Goal: Task Accomplishment & Management: Use online tool/utility

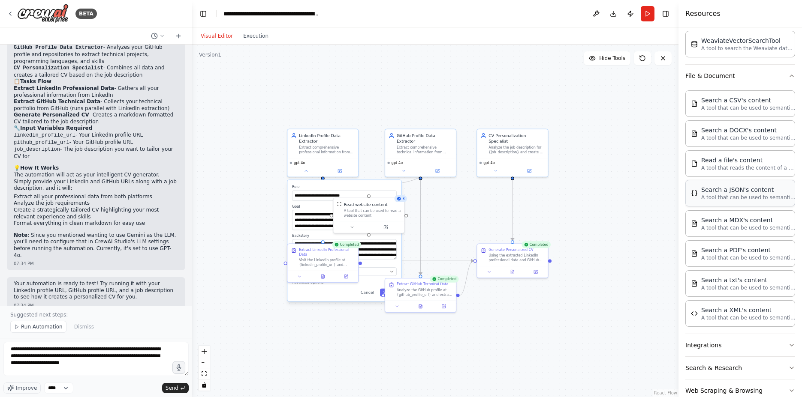
click at [719, 196] on p "A tool that can be used to semantic search a query from a JSON's content." at bounding box center [748, 197] width 94 height 7
click at [753, 190] on div "Search a JSON's content" at bounding box center [748, 190] width 94 height 9
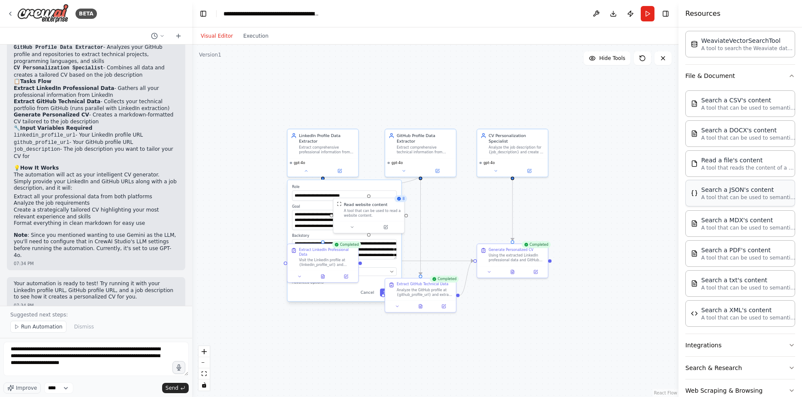
click at [753, 190] on div "Search a JSON's content" at bounding box center [748, 190] width 94 height 9
click at [381, 211] on div "A tool that can be used to read a website content." at bounding box center [372, 212] width 57 height 9
click at [296, 272] on button at bounding box center [300, 275] width 20 height 7
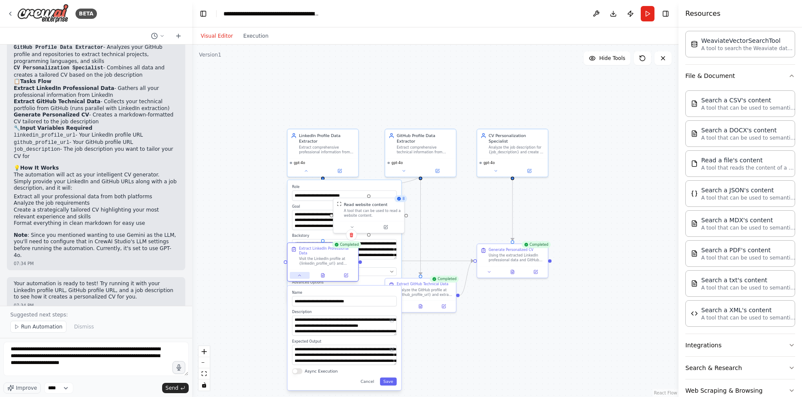
click at [296, 272] on button at bounding box center [300, 275] width 20 height 7
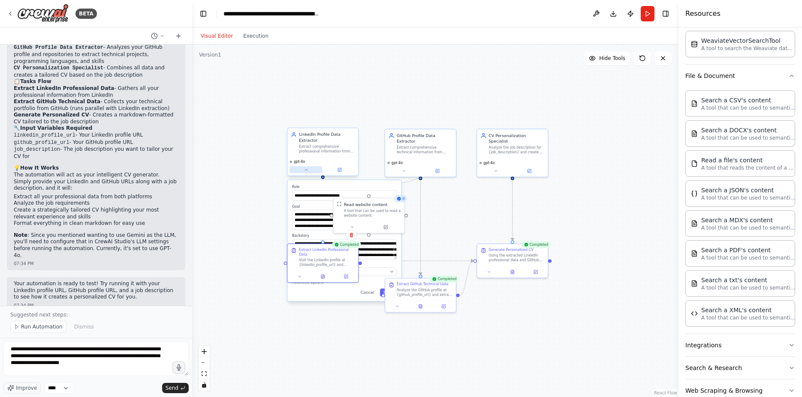
click at [306, 173] on button at bounding box center [306, 169] width 33 height 7
click at [719, 217] on div "Search a MDX's content" at bounding box center [748, 220] width 94 height 9
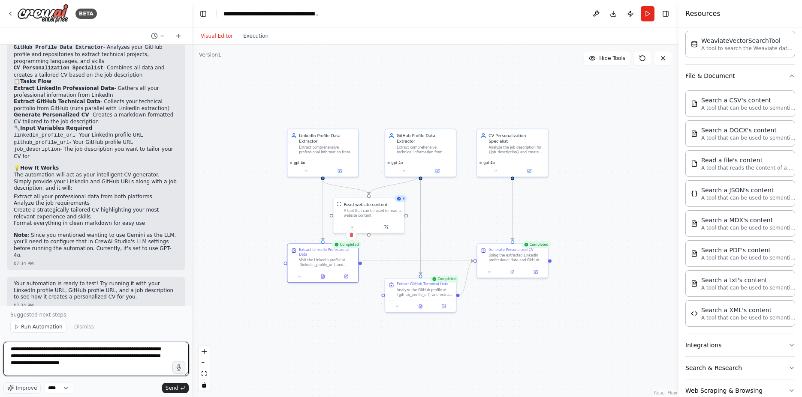
click at [82, 364] on textarea "**********" at bounding box center [95, 359] width 185 height 34
type textarea "**********"
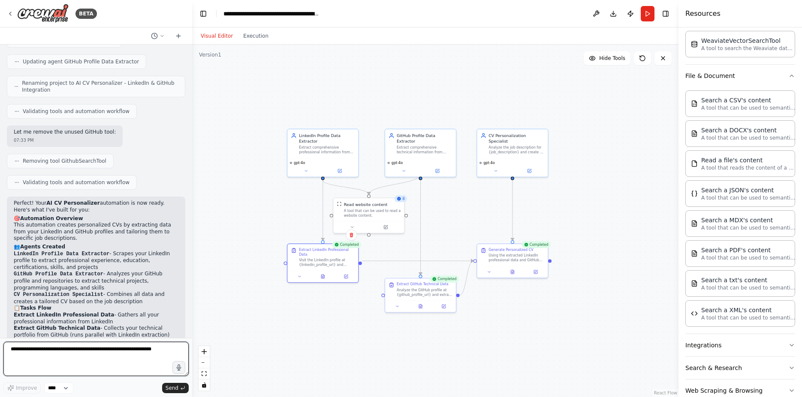
scroll to position [989, 0]
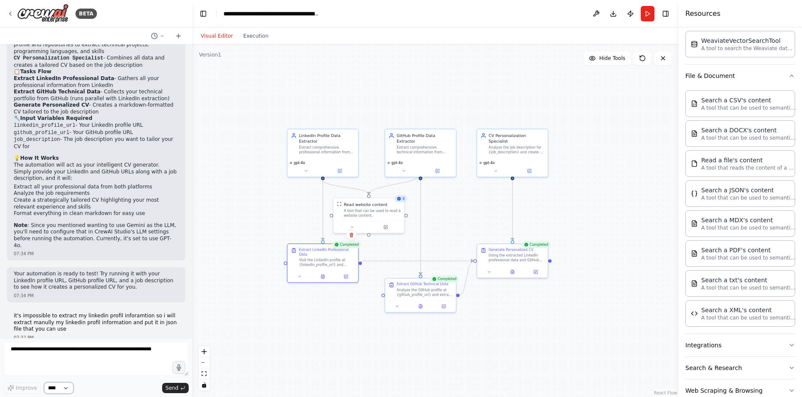
click at [98, 353] on div "Improve **** Send" at bounding box center [95, 368] width 185 height 52
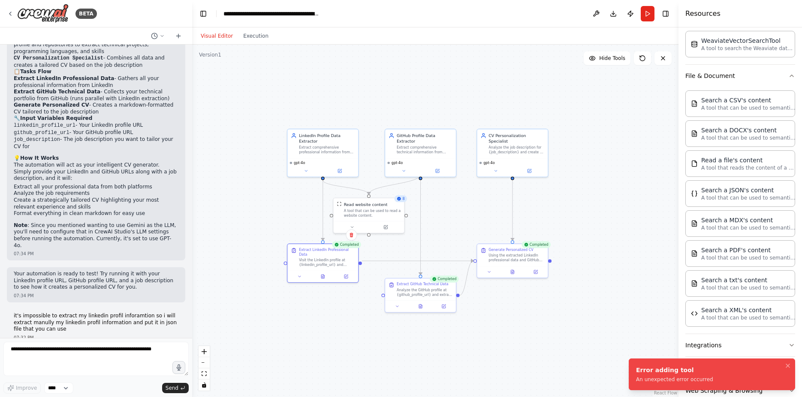
click at [734, 378] on li "Error adding tool An unexpected error occurred" at bounding box center [712, 375] width 166 height 32
click at [771, 381] on li "Error adding tool An unexpected error occurred" at bounding box center [712, 375] width 166 height 32
click at [138, 251] on div "build me an agent that with chatbot the way to interact with the agent . the ag…" at bounding box center [96, 192] width 192 height 294
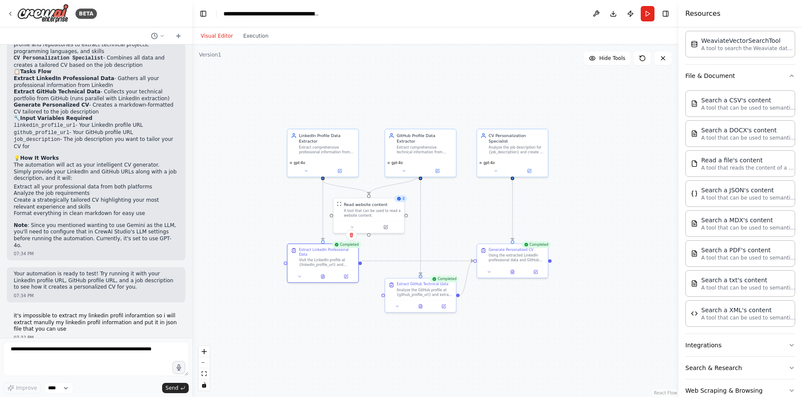
click at [229, 41] on div "Visual Editor Execution" at bounding box center [235, 35] width 78 height 17
click at [226, 37] on button "Visual Editor" at bounding box center [217, 36] width 42 height 10
click at [633, 17] on button "Publish" at bounding box center [630, 13] width 14 height 15
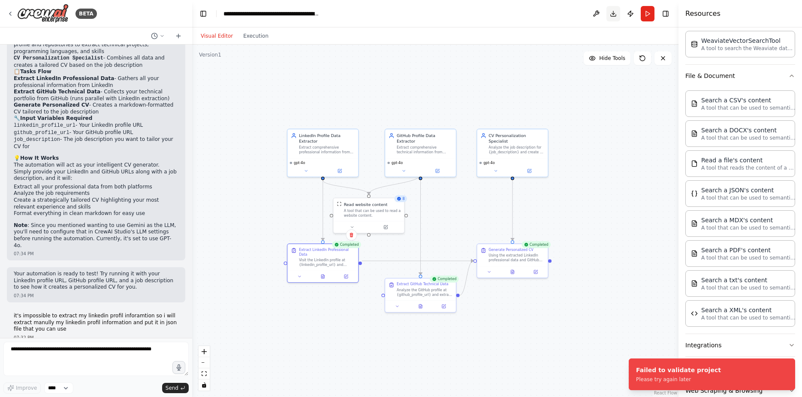
click at [611, 18] on button "Download" at bounding box center [613, 13] width 14 height 15
click at [599, 18] on button at bounding box center [596, 13] width 14 height 15
click at [599, 18] on div at bounding box center [596, 13] width 14 height 15
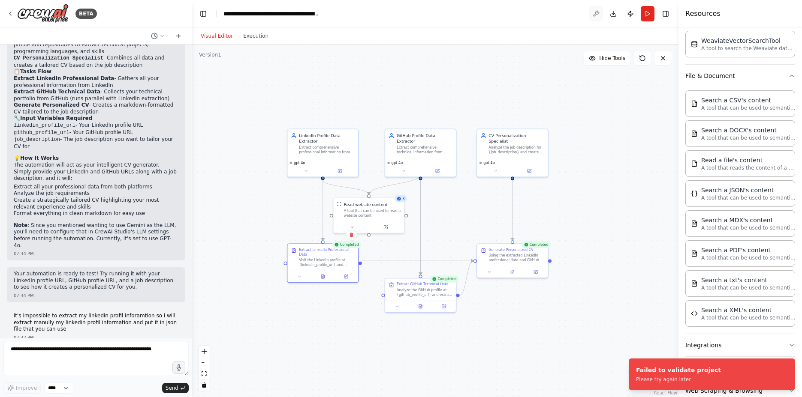
click at [599, 18] on div at bounding box center [596, 13] width 14 height 15
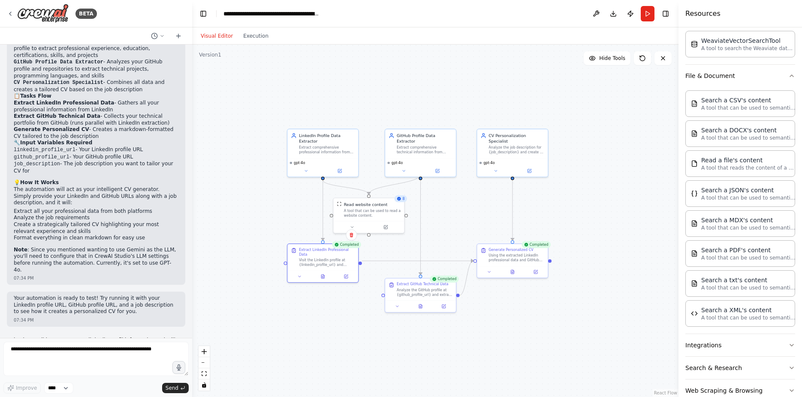
scroll to position [969, 0]
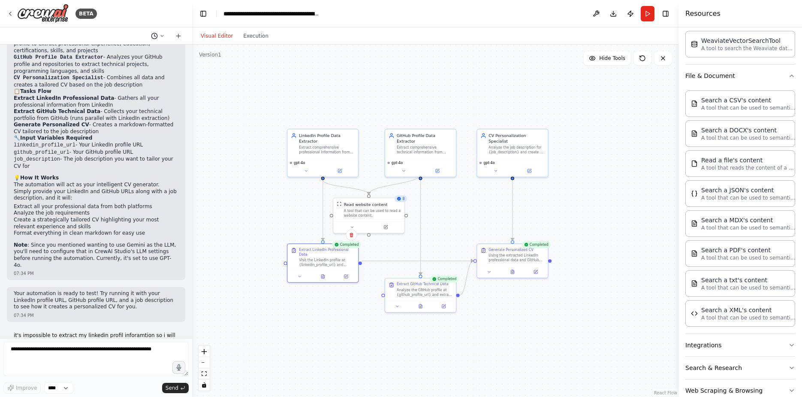
click at [159, 32] on button at bounding box center [157, 36] width 21 height 10
click at [257, 87] on div ".deletable-edge-delete-btn { width: 20px; height: 20px; border: 0px solid #ffff…" at bounding box center [435, 221] width 486 height 353
click at [306, 18] on header "**********" at bounding box center [435, 13] width 486 height 27
click at [326, 12] on icon "breadcrumb" at bounding box center [326, 13] width 7 height 7
click at [319, 12] on div "**********" at bounding box center [271, 13] width 96 height 9
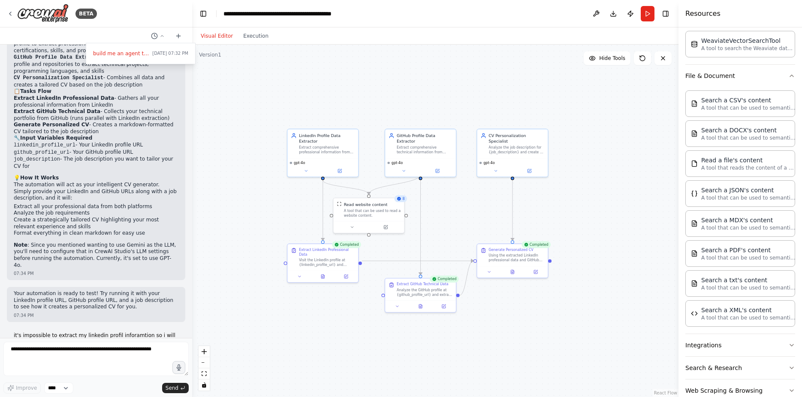
click at [346, 8] on header "**********" at bounding box center [435, 13] width 486 height 27
click at [325, 16] on header "**********" at bounding box center [435, 13] width 486 height 27
click at [302, 18] on header "**********" at bounding box center [435, 13] width 486 height 27
click at [324, 11] on header "**********" at bounding box center [435, 13] width 486 height 27
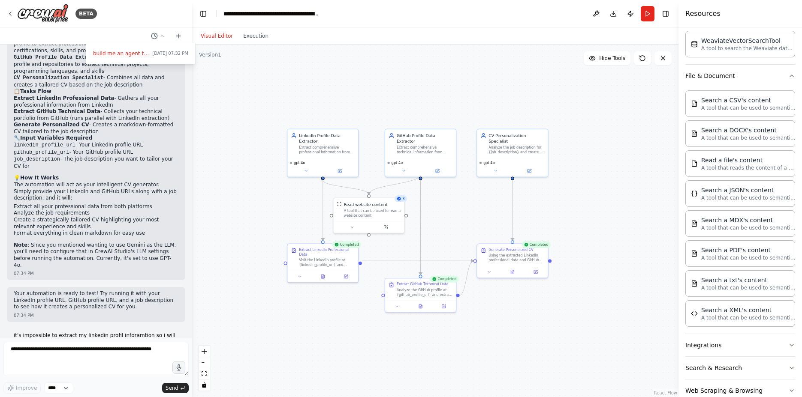
click at [324, 11] on header "**********" at bounding box center [435, 13] width 486 height 27
click at [314, 13] on div "**********" at bounding box center [271, 13] width 96 height 9
click at [314, 13] on div "**********" at bounding box center [291, 13] width 137 height 9
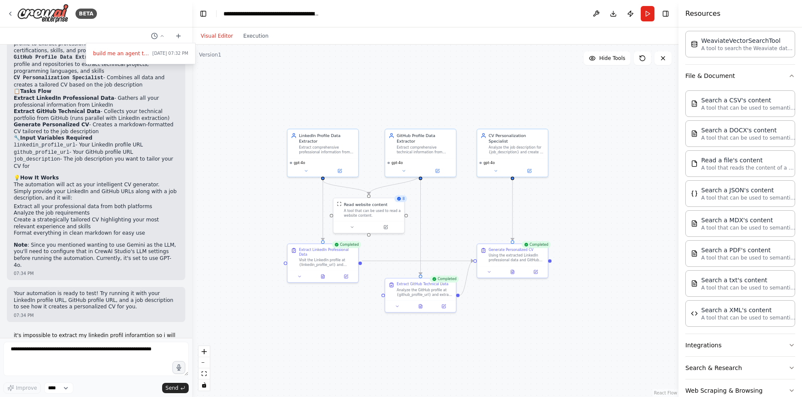
click at [355, 72] on div ".deletable-edge-delete-btn { width: 20px; height: 20px; border: 0px solid #ffff…" at bounding box center [435, 221] width 486 height 353
click at [610, 59] on span "Hide Tools" at bounding box center [612, 58] width 26 height 7
click at [610, 59] on span "Show Tools" at bounding box center [611, 58] width 28 height 7
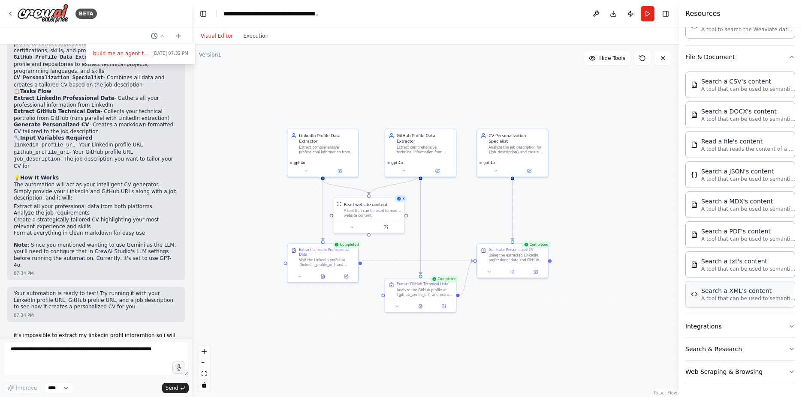
scroll to position [0, 0]
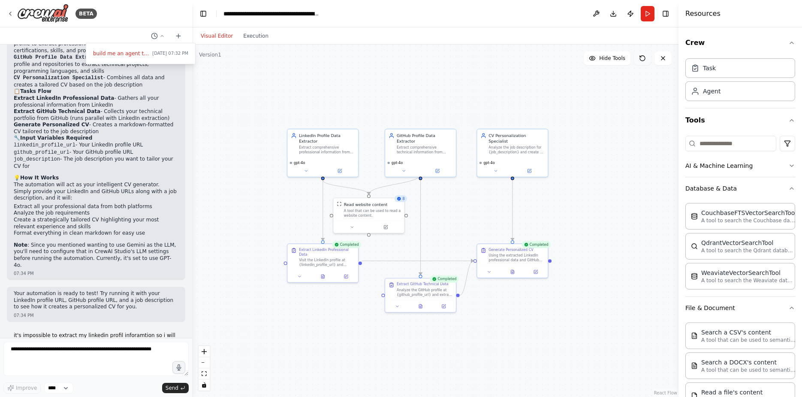
click at [640, 59] on icon at bounding box center [642, 58] width 5 height 5
click at [204, 355] on button "zoom in" at bounding box center [204, 351] width 11 height 11
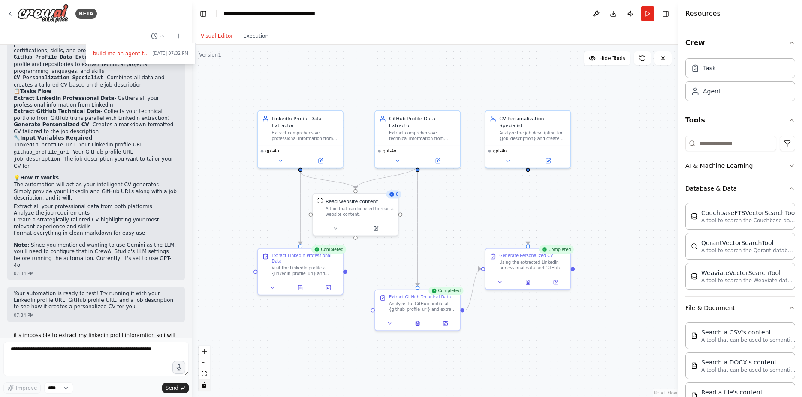
click at [203, 385] on icon "toggle interactivity" at bounding box center [204, 385] width 4 height 5
click at [207, 382] on button "toggle interactivity" at bounding box center [204, 385] width 11 height 11
click at [274, 62] on div ".deletable-edge-delete-btn { width: 20px; height: 20px; border: 0px solid #ffff…" at bounding box center [435, 221] width 486 height 353
click at [211, 57] on div "Version 1" at bounding box center [210, 54] width 22 height 7
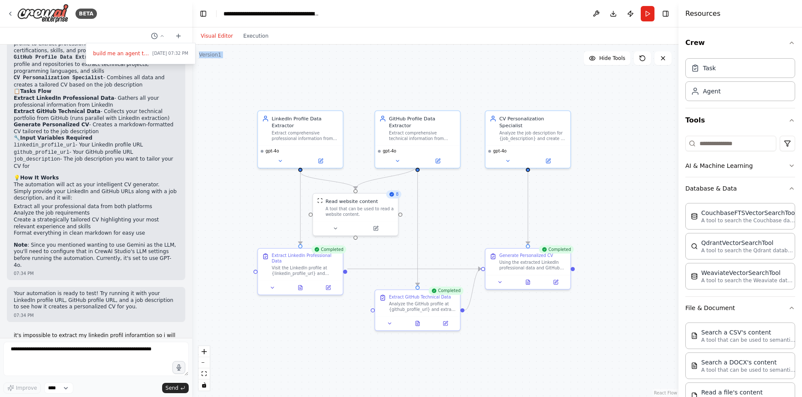
click at [211, 57] on div "Version 1" at bounding box center [210, 54] width 22 height 7
click at [286, 75] on div ".deletable-edge-delete-btn { width: 20px; height: 20px; border: 0px solid #ffff…" at bounding box center [435, 221] width 486 height 353
click at [351, 93] on div ".deletable-edge-delete-btn { width: 20px; height: 20px; border: 0px solid #ffff…" at bounding box center [435, 221] width 486 height 353
click at [351, 92] on div ".deletable-edge-delete-btn { width: 20px; height: 20px; border: 0px solid #ffff…" at bounding box center [435, 221] width 486 height 353
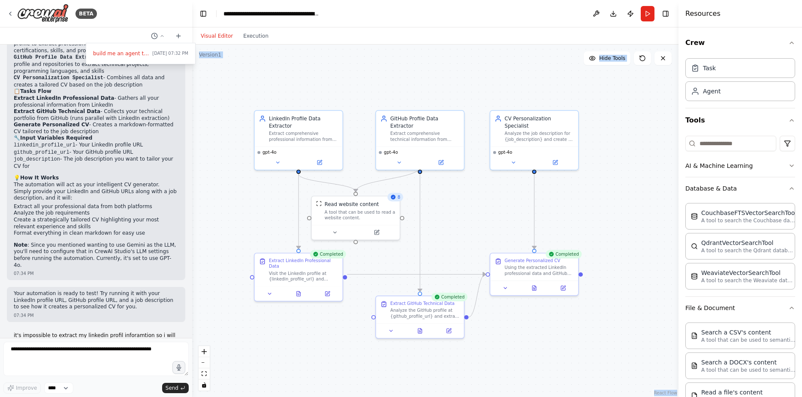
click at [351, 92] on div ".deletable-edge-delete-btn { width: 20px; height: 20px; border: 0px solid #ffff…" at bounding box center [435, 221] width 486 height 353
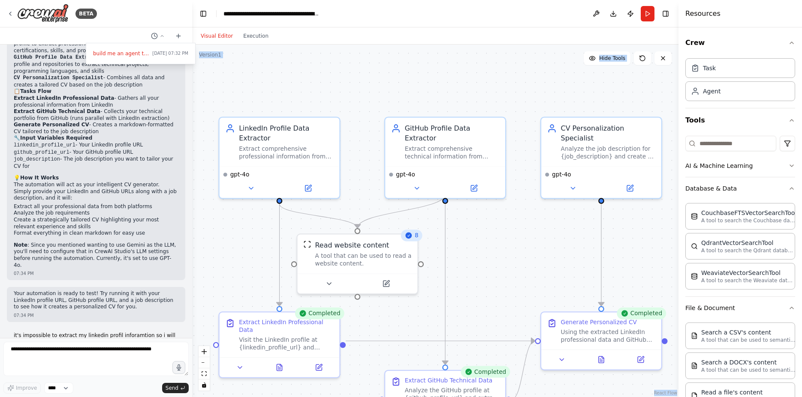
click at [351, 92] on div ".deletable-edge-delete-btn { width: 20px; height: 20px; border: 0px solid #ffff…" at bounding box center [435, 221] width 486 height 353
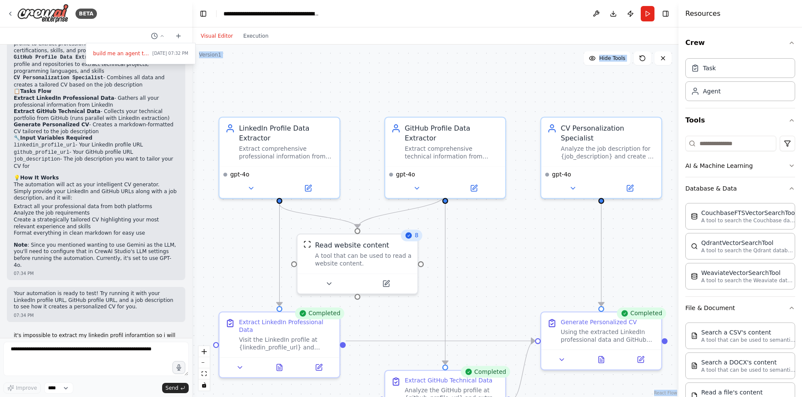
click at [351, 92] on div ".deletable-edge-delete-btn { width: 20px; height: 20px; border: 0px solid #ffff…" at bounding box center [435, 221] width 486 height 353
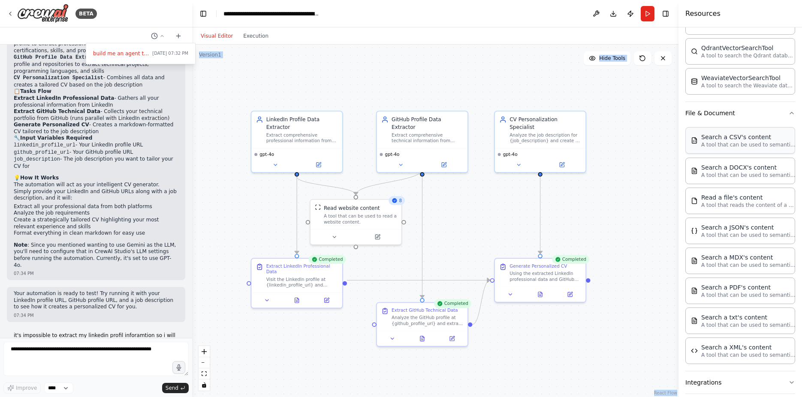
scroll to position [204, 0]
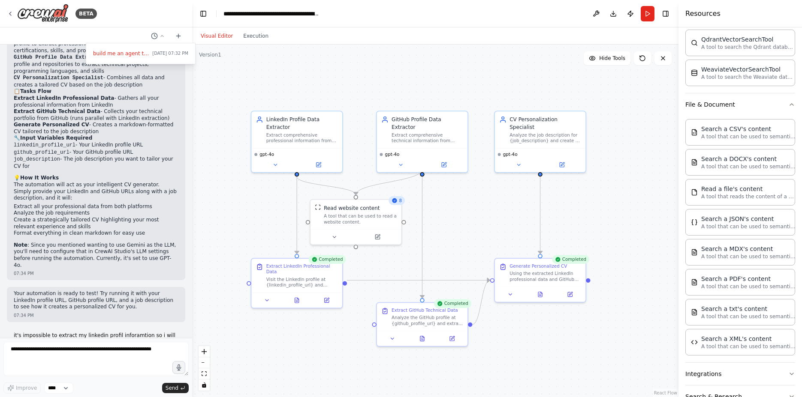
click at [42, 348] on div at bounding box center [96, 198] width 192 height 397
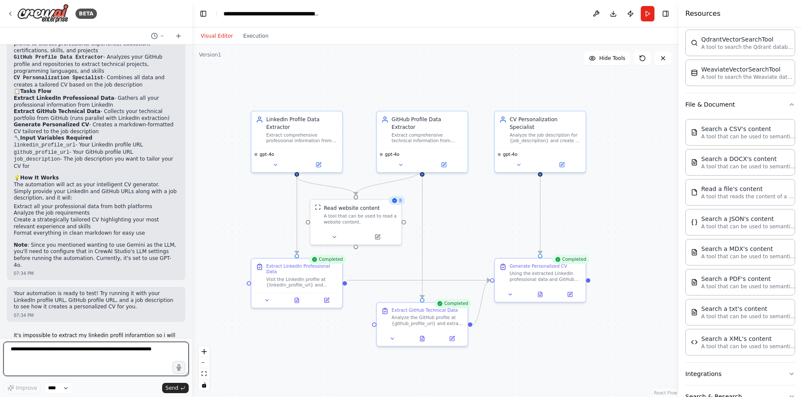
click at [42, 348] on textarea at bounding box center [95, 359] width 185 height 34
type textarea "*"
type textarea "**********"
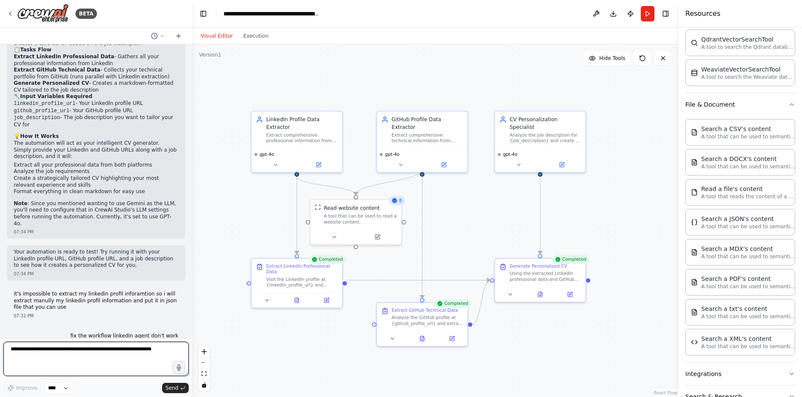
scroll to position [1017, 0]
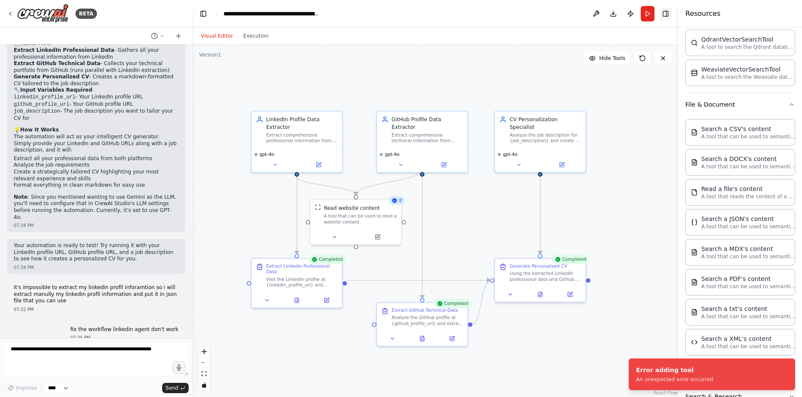
click at [664, 11] on button "Toggle Right Sidebar" at bounding box center [665, 14] width 12 height 12
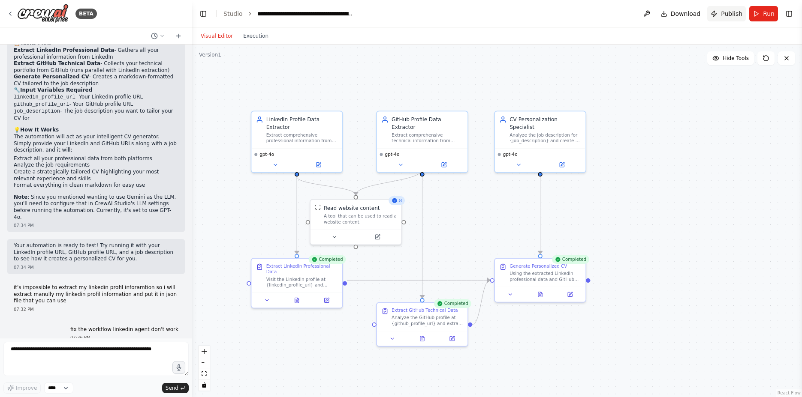
click at [729, 13] on span "Publish" at bounding box center [731, 13] width 21 height 9
click at [589, 279] on div at bounding box center [588, 279] width 4 height 4
click at [286, 139] on div "Extract comprehensive professional information from LinkedIn profiles including…" at bounding box center [302, 137] width 72 height 12
click at [362, 226] on div "Read website content A tool that can be used to read a website content." at bounding box center [355, 214] width 91 height 30
click at [333, 232] on button at bounding box center [334, 236] width 42 height 9
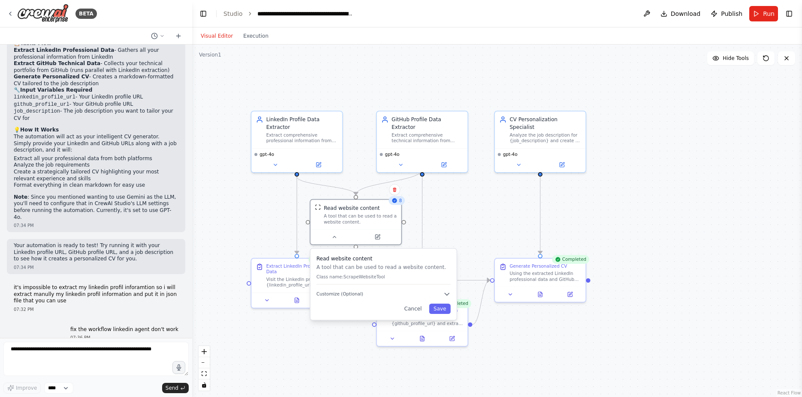
click at [453, 208] on div ".deletable-edge-delete-btn { width: 20px; height: 20px; border: 0px solid #ffff…" at bounding box center [497, 221] width 610 height 353
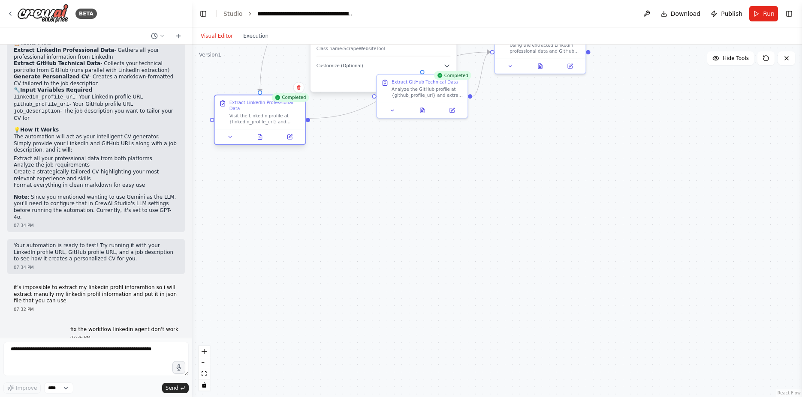
drag, startPoint x: 295, startPoint y: 280, endPoint x: 253, endPoint y: 121, distance: 164.4
click at [253, 121] on div "Extract LinkedIn Professional Data Visit the LinkedIn profile at {linkedin_prof…" at bounding box center [259, 113] width 91 height 34
click at [390, 222] on div ".deletable-edge-delete-btn { width: 20px; height: 20px; border: 0px solid #ffff…" at bounding box center [497, 221] width 610 height 353
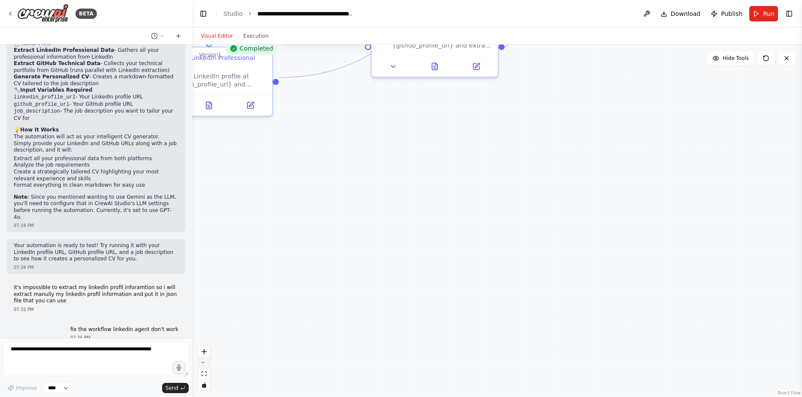
click at [202, 361] on button "zoom out" at bounding box center [204, 363] width 11 height 11
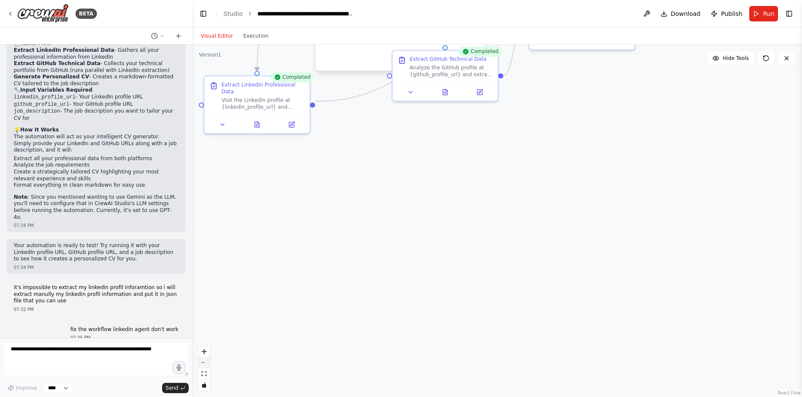
click at [202, 361] on button "zoom out" at bounding box center [204, 363] width 11 height 11
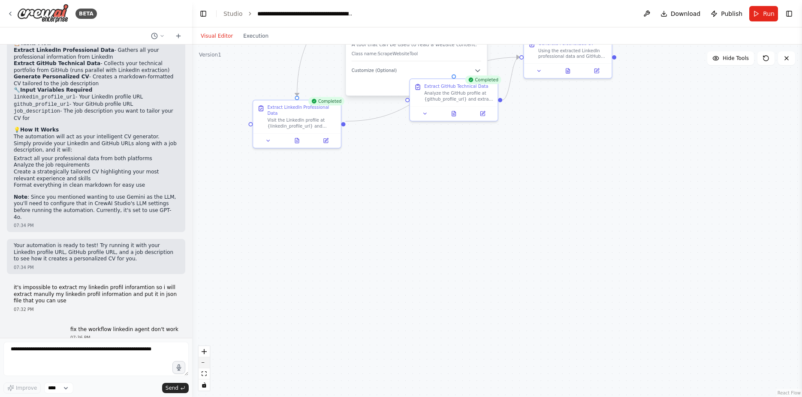
click at [202, 361] on button "zoom out" at bounding box center [204, 363] width 11 height 11
drag, startPoint x: 793, startPoint y: 380, endPoint x: 746, endPoint y: 269, distance: 120.8
click at [746, 269] on div ".deletable-edge-delete-btn { width: 20px; height: 20px; border: 0px solid #ffff…" at bounding box center [497, 221] width 610 height 353
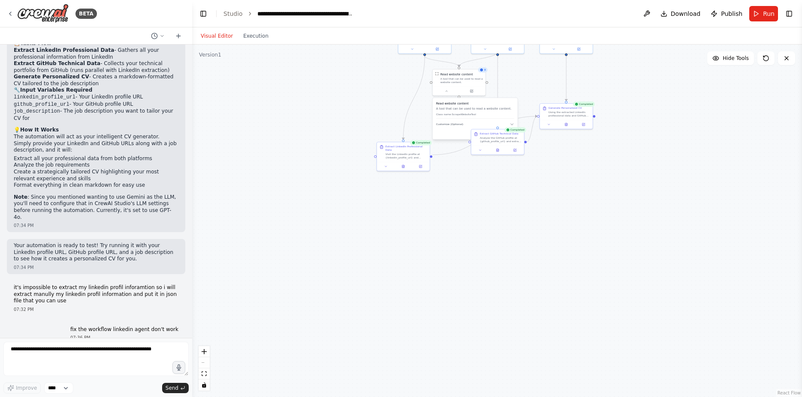
drag, startPoint x: 615, startPoint y: 206, endPoint x: 666, endPoint y: 397, distance: 197.5
click at [666, 397] on div ".deletable-edge-delete-btn { width: 20px; height: 20px; border: 0px solid #ffff…" at bounding box center [497, 221] width 610 height 353
drag, startPoint x: 639, startPoint y: 237, endPoint x: 647, endPoint y: 311, distance: 74.2
click at [647, 311] on div ".deletable-edge-delete-btn { width: 20px; height: 20px; border: 0px solid #ffff…" at bounding box center [497, 221] width 610 height 353
click at [472, 223] on icon at bounding box center [473, 222] width 3 height 3
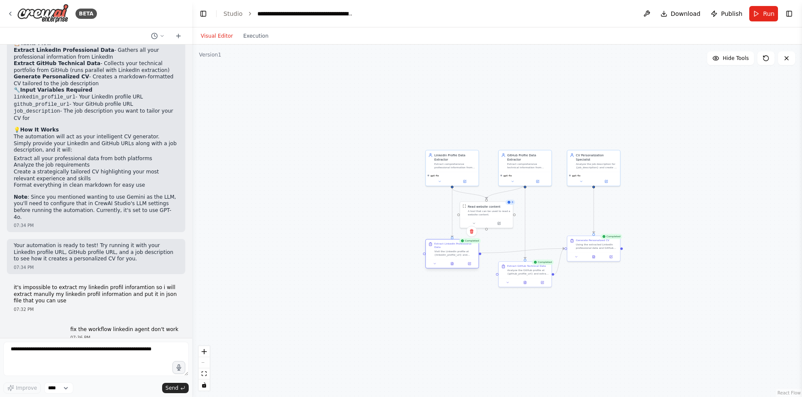
drag, startPoint x: 436, startPoint y: 286, endPoint x: 457, endPoint y: 248, distance: 44.1
click at [457, 250] on div "Visit the LinkedIn profile at {linkedin_profile_url} and extract comprehensive …" at bounding box center [455, 253] width 42 height 7
click at [446, 300] on div ".deletable-edge-delete-btn { width: 20px; height: 20px; border: 0px solid #ffff…" at bounding box center [497, 221] width 610 height 353
click at [209, 347] on button "zoom in" at bounding box center [204, 351] width 11 height 11
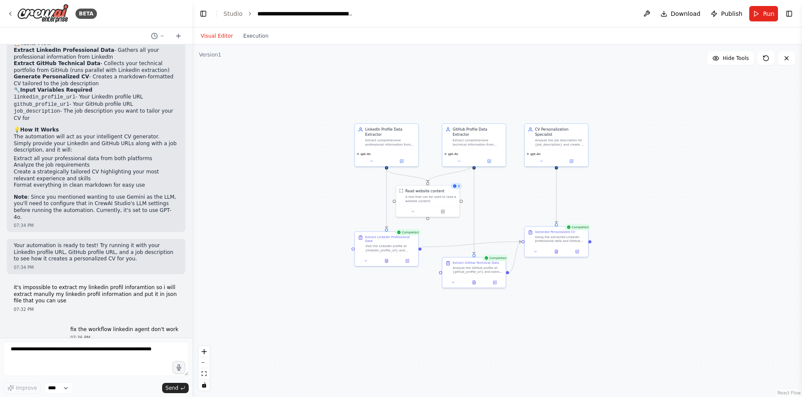
drag, startPoint x: 542, startPoint y: 211, endPoint x: 486, endPoint y: 199, distance: 57.9
click at [486, 199] on div ".deletable-edge-delete-btn { width: 20px; height: 20px; border: 0px solid #ffff…" at bounding box center [497, 221] width 610 height 353
click at [206, 345] on div ".deletable-edge-delete-btn { width: 20px; height: 20px; border: 0px solid #ffff…" at bounding box center [497, 221] width 610 height 353
click at [204, 354] on icon "zoom in" at bounding box center [204, 351] width 5 height 5
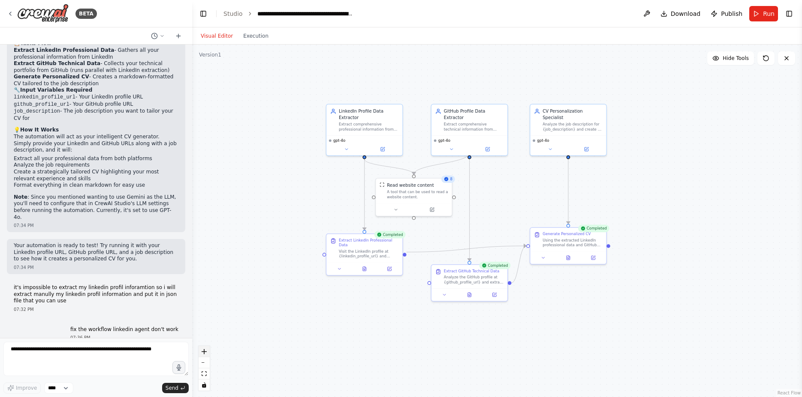
click at [204, 354] on icon "zoom in" at bounding box center [204, 351] width 5 height 5
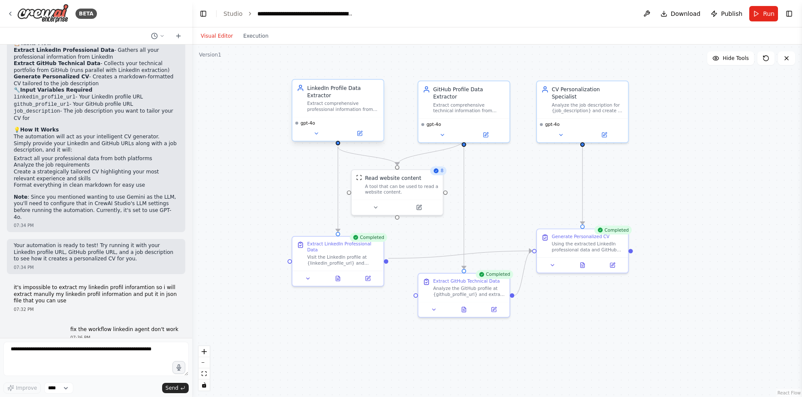
click at [337, 123] on div "gpt-4o" at bounding box center [337, 123] width 85 height 6
click at [317, 114] on div "LinkedIn Profile Data Extractor Extract comprehensive professional information …" at bounding box center [337, 98] width 91 height 37
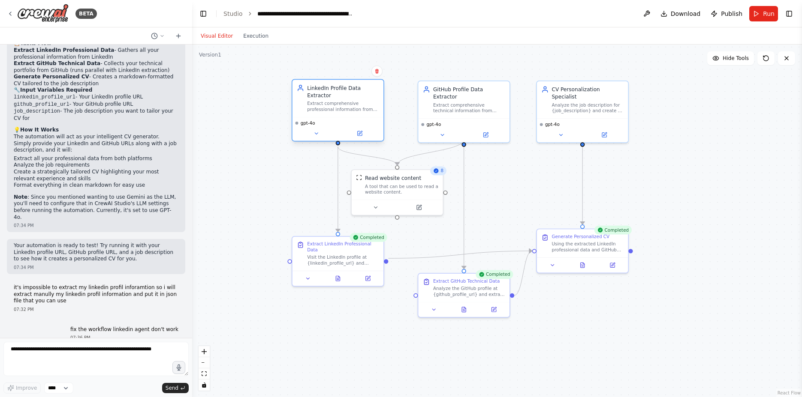
click at [317, 114] on div "LinkedIn Profile Data Extractor Extract comprehensive professional information …" at bounding box center [337, 98] width 91 height 37
click at [361, 135] on icon at bounding box center [359, 133] width 4 height 4
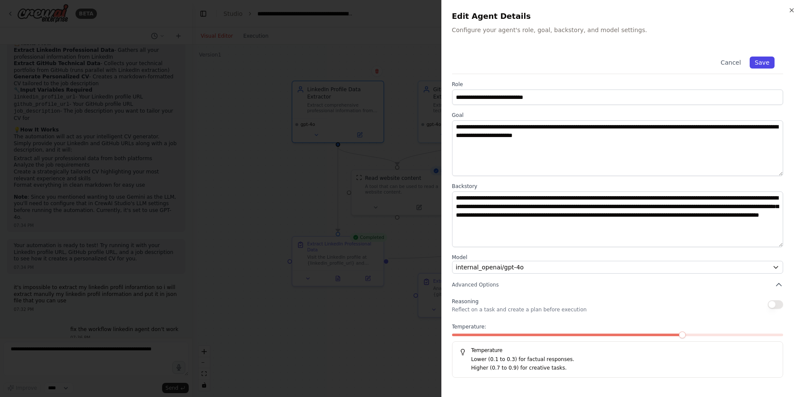
click at [769, 64] on button "Save" at bounding box center [761, 63] width 25 height 12
click at [793, 12] on icon "button" at bounding box center [791, 10] width 7 height 7
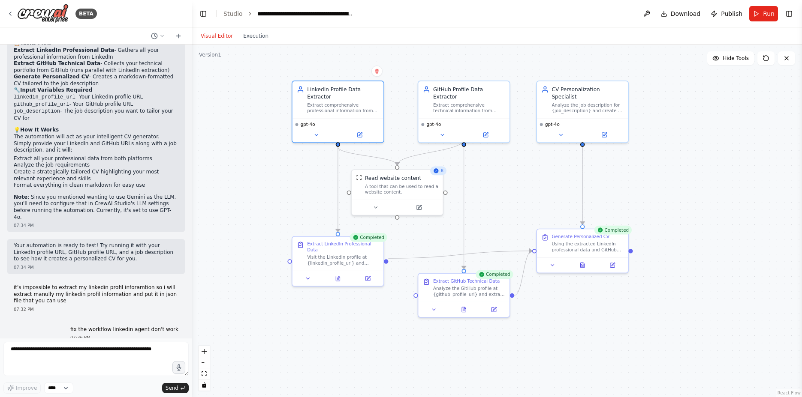
click at [790, 19] on header "**********" at bounding box center [497, 13] width 610 height 27
click at [790, 16] on button "Toggle Right Sidebar" at bounding box center [789, 14] width 12 height 12
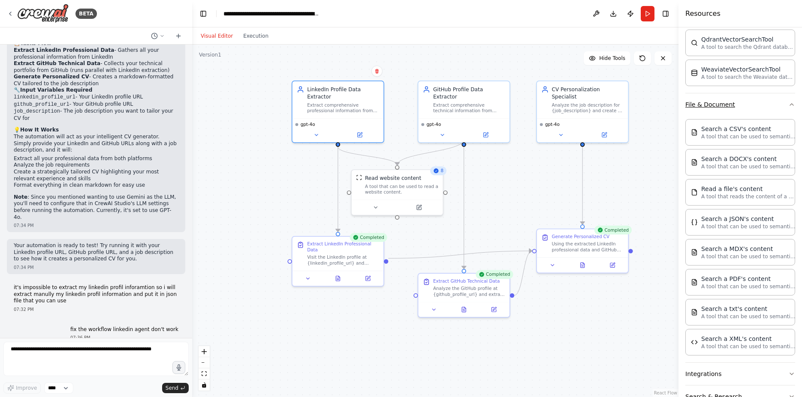
scroll to position [0, 0]
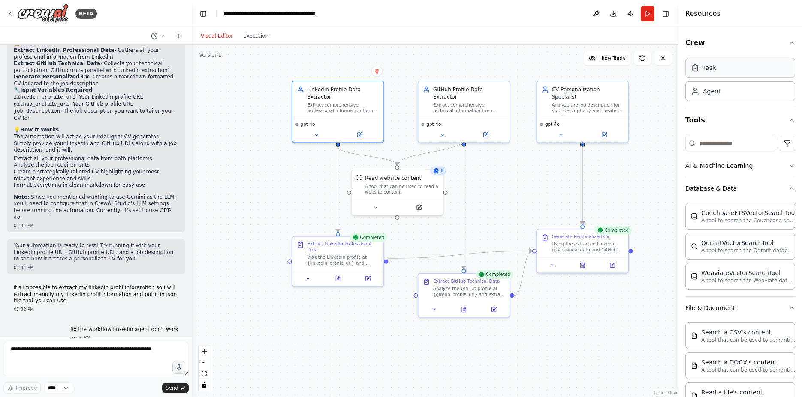
click at [728, 58] on div "Task" at bounding box center [740, 68] width 110 height 20
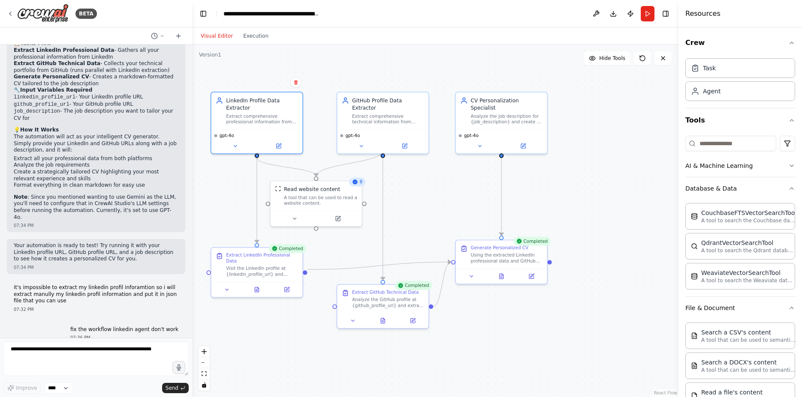
drag, startPoint x: 510, startPoint y: 202, endPoint x: 429, endPoint y: 213, distance: 82.2
click at [429, 213] on div ".deletable-edge-delete-btn { width: 20px; height: 20px; border: 0px solid #ffff…" at bounding box center [435, 221] width 486 height 353
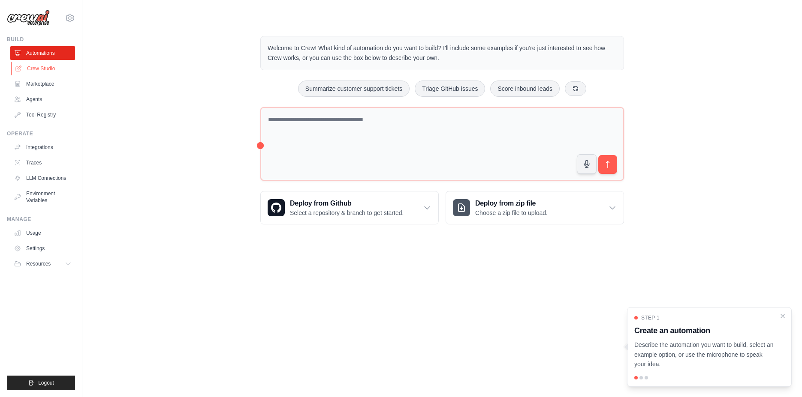
click at [45, 67] on link "Crew Studio" at bounding box center [43, 69] width 65 height 14
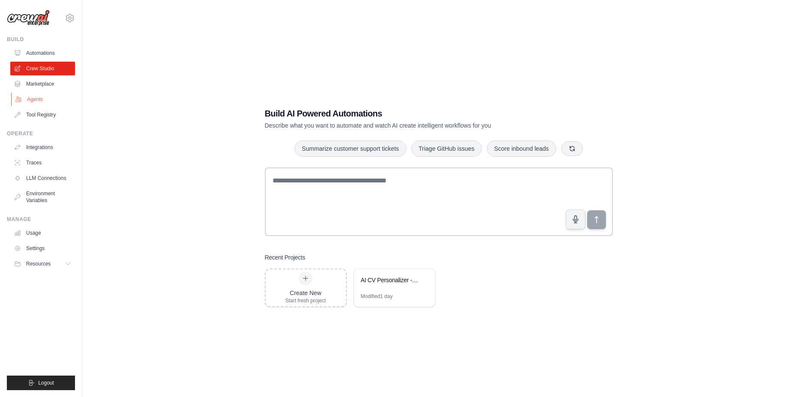
click at [38, 100] on link "Agents" at bounding box center [43, 100] width 65 height 14
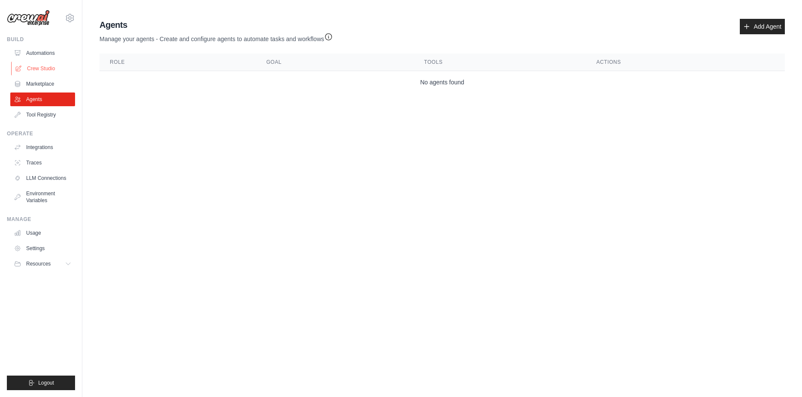
click at [44, 68] on link "Crew Studio" at bounding box center [43, 69] width 65 height 14
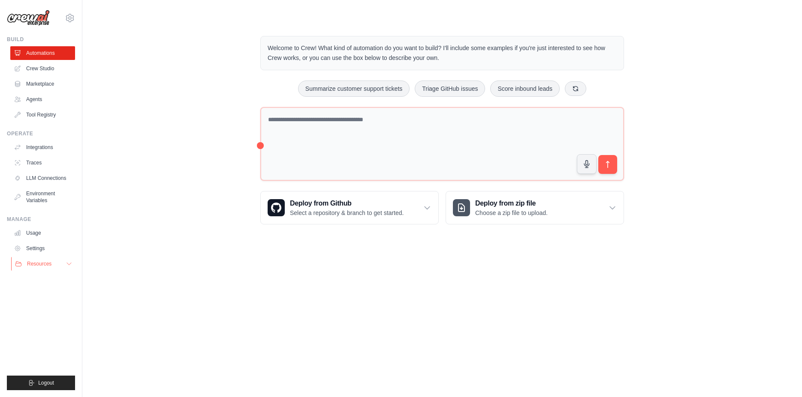
click at [66, 264] on icon at bounding box center [69, 264] width 7 height 7
click at [65, 16] on icon at bounding box center [70, 18] width 10 height 10
click at [45, 55] on link "Settings" at bounding box center [69, 57] width 75 height 15
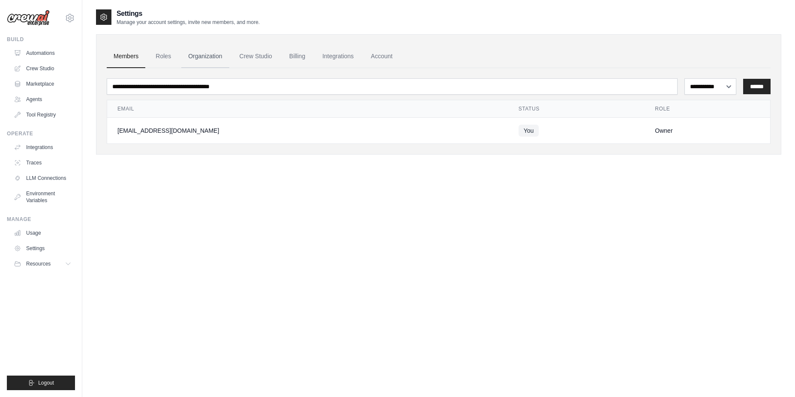
click at [206, 55] on link "Organization" at bounding box center [205, 56] width 48 height 23
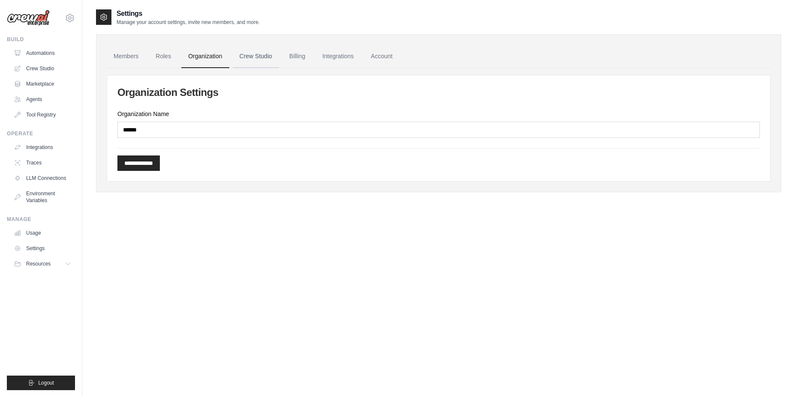
click at [247, 51] on link "Crew Studio" at bounding box center [256, 56] width 46 height 23
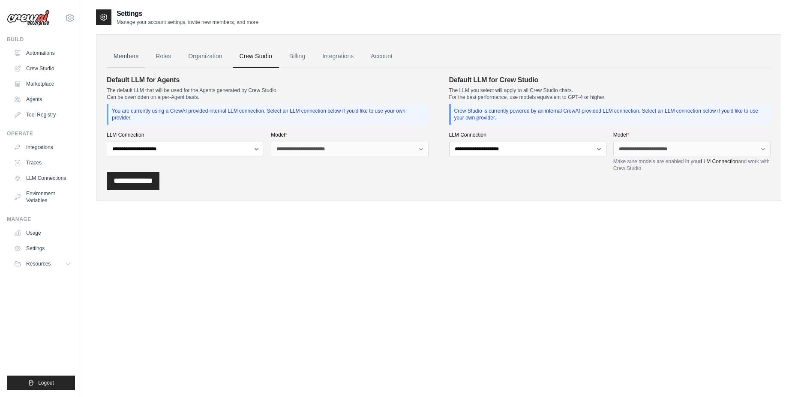
click at [132, 58] on link "Members" at bounding box center [126, 56] width 39 height 23
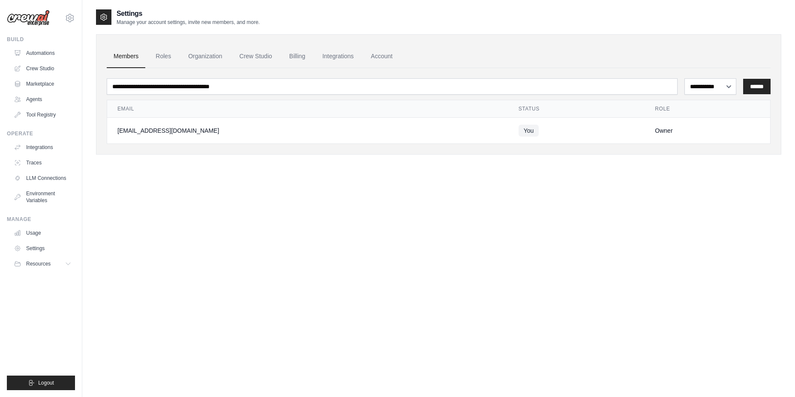
click at [40, 12] on img at bounding box center [28, 18] width 43 height 16
click at [44, 51] on link "Automations" at bounding box center [43, 53] width 65 height 14
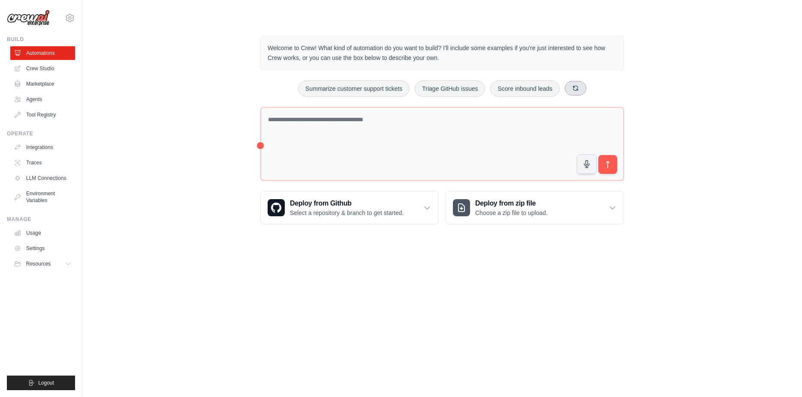
click at [570, 90] on button at bounding box center [575, 88] width 21 height 15
click at [579, 90] on button at bounding box center [576, 88] width 21 height 15
click at [579, 90] on button at bounding box center [589, 88] width 21 height 15
click at [579, 90] on icon at bounding box center [576, 88] width 7 height 7
click at [579, 90] on button at bounding box center [576, 88] width 21 height 15
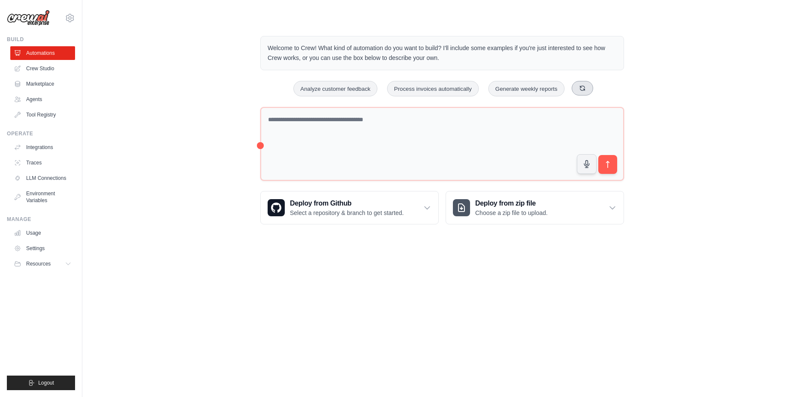
click at [579, 90] on icon at bounding box center [582, 88] width 7 height 7
click at [579, 90] on button at bounding box center [582, 88] width 21 height 15
click at [579, 90] on div "Create email marketing campaigns Analyze customer feedback Process invoices aut…" at bounding box center [442, 89] width 364 height 16
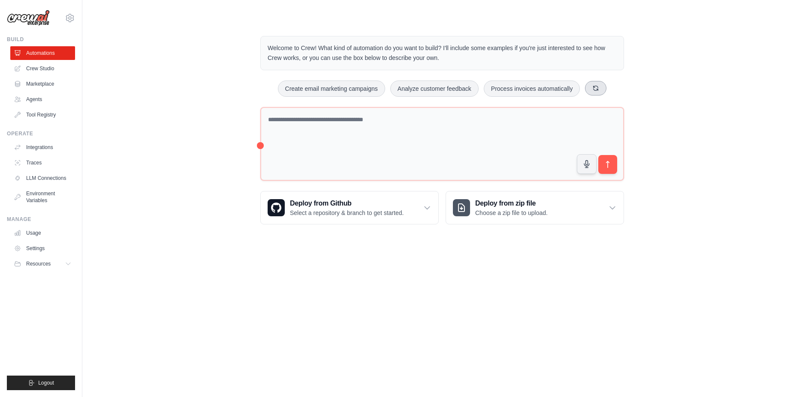
click at [579, 90] on button "Process invoices automatically" at bounding box center [532, 89] width 96 height 16
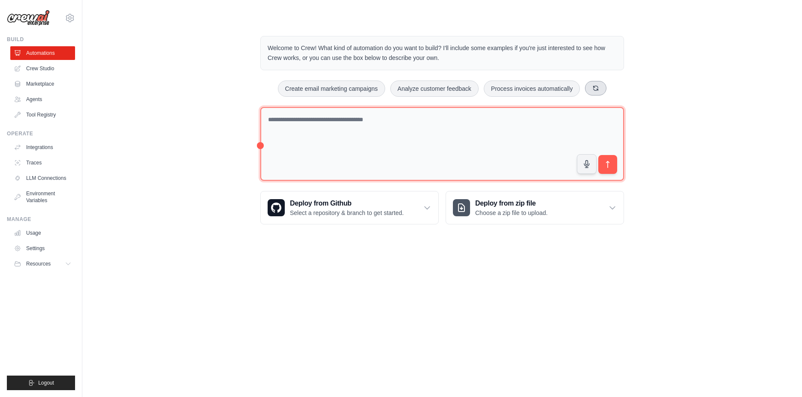
type textarea "**********"
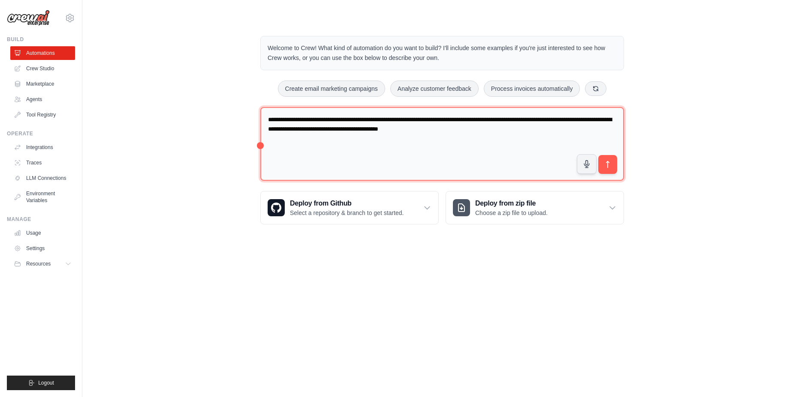
click at [419, 150] on textarea "**********" at bounding box center [442, 144] width 364 height 74
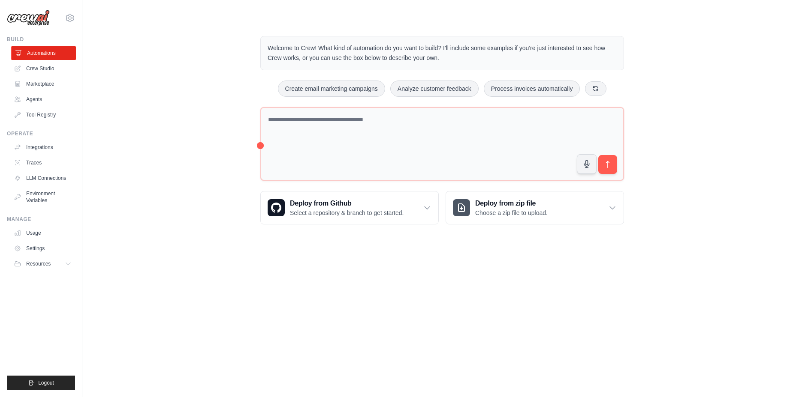
click at [36, 57] on link "Automations" at bounding box center [43, 53] width 65 height 14
click at [36, 64] on link "Crew Studio" at bounding box center [42, 69] width 65 height 14
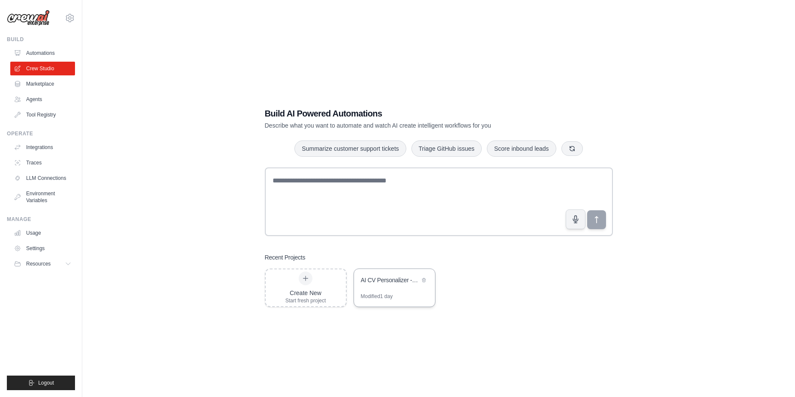
click at [395, 290] on div "AI CV Personalizer - LinkedIn & GitHub Integration" at bounding box center [394, 281] width 81 height 24
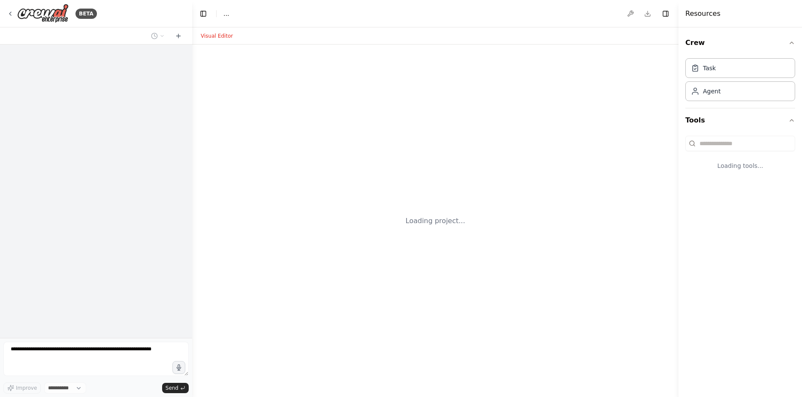
click at [384, 293] on div "Loading project..." at bounding box center [435, 221] width 486 height 353
select select "****"
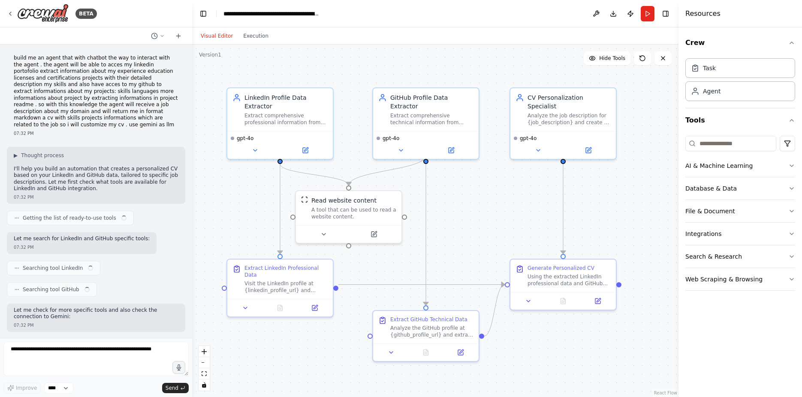
scroll to position [947, 0]
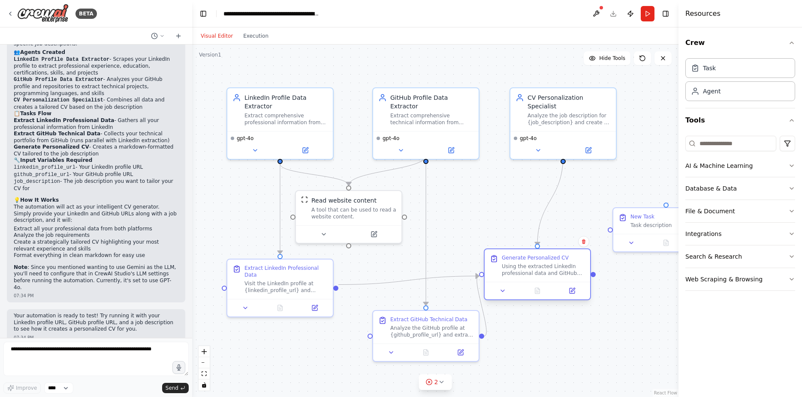
drag, startPoint x: 539, startPoint y: 283, endPoint x: 516, endPoint y: 274, distance: 24.7
click at [516, 274] on div "Using the extracted LinkedIn professional data and GitHub technical data, analy…" at bounding box center [543, 270] width 83 height 14
drag, startPoint x: 436, startPoint y: 331, endPoint x: 413, endPoint y: 332, distance: 23.2
click at [413, 332] on div "Analyze the GitHub profile at {github_profile_url} and extract comprehensive te…" at bounding box center [414, 330] width 83 height 14
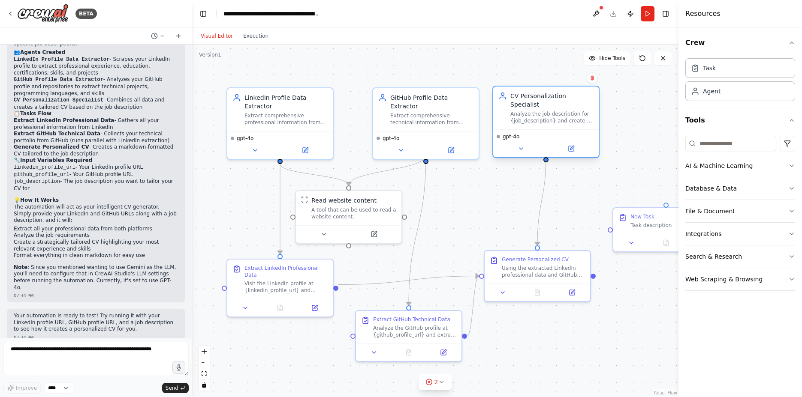
drag, startPoint x: 555, startPoint y: 103, endPoint x: 536, endPoint y: 106, distance: 18.8
click at [536, 111] on div "Analyze the job description for {job_description} and create a personalized, pr…" at bounding box center [551, 118] width 83 height 14
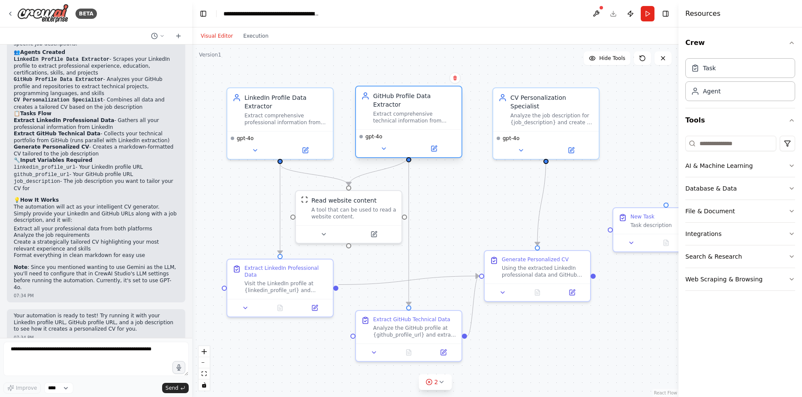
drag, startPoint x: 439, startPoint y: 121, endPoint x: 422, endPoint y: 122, distance: 17.2
click at [422, 129] on div "gpt-4o" at bounding box center [408, 143] width 105 height 28
click at [428, 111] on div "Extract comprehensive technical information from GitHub profiles and repositori…" at bounding box center [414, 118] width 83 height 14
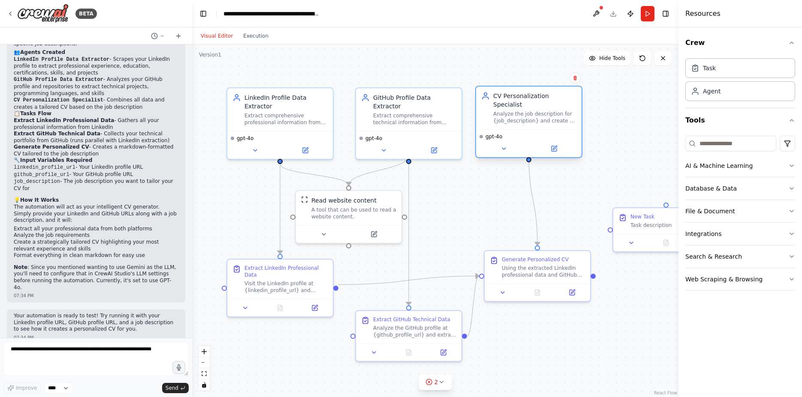
drag, startPoint x: 534, startPoint y: 101, endPoint x: 520, endPoint y: 101, distance: 13.7
click at [520, 101] on div "CV Personalization Specialist Analyze the job description for {job_description}…" at bounding box center [534, 108] width 83 height 33
click at [641, 233] on div at bounding box center [665, 241] width 105 height 18
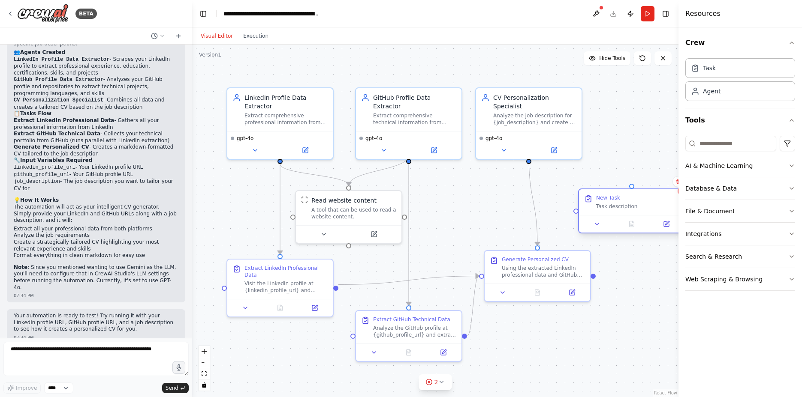
drag, startPoint x: 642, startPoint y: 231, endPoint x: 607, endPoint y: 212, distance: 39.5
click at [607, 212] on div "New Task Task description" at bounding box center [631, 203] width 105 height 26
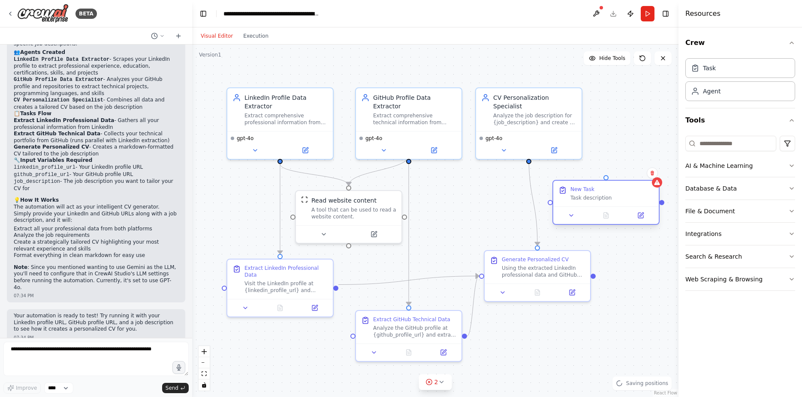
drag, startPoint x: 634, startPoint y: 211, endPoint x: 602, endPoint y: 199, distance: 33.9
click at [602, 199] on div "New Task Task description" at bounding box center [605, 194] width 105 height 26
click at [648, 171] on button at bounding box center [652, 173] width 11 height 11
click at [634, 173] on button "Confirm" at bounding box center [628, 173] width 30 height 10
click at [739, 213] on button "File & Document" at bounding box center [740, 211] width 110 height 22
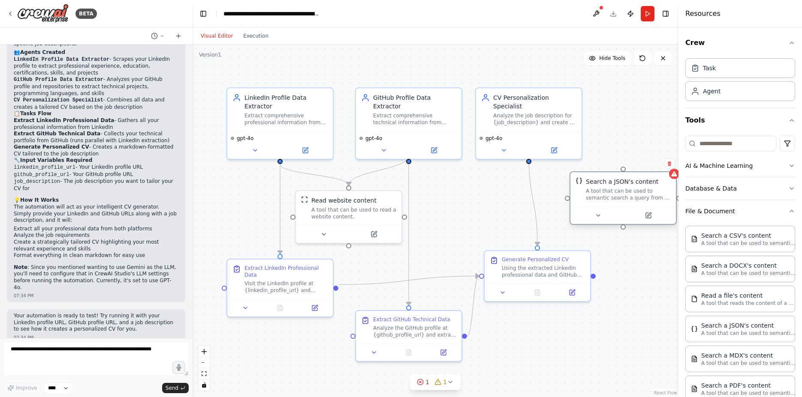
drag, startPoint x: 650, startPoint y: 193, endPoint x: 590, endPoint y: 188, distance: 60.2
click at [590, 188] on div "Search a JSON's content A tool that can be used to semantic search a query from…" at bounding box center [628, 190] width 85 height 24
click at [651, 214] on icon at bounding box center [648, 215] width 7 height 7
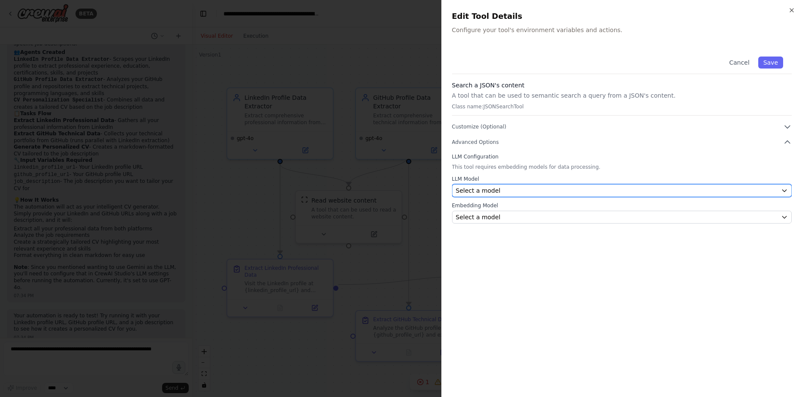
click at [535, 194] on div "Select a model" at bounding box center [617, 191] width 322 height 9
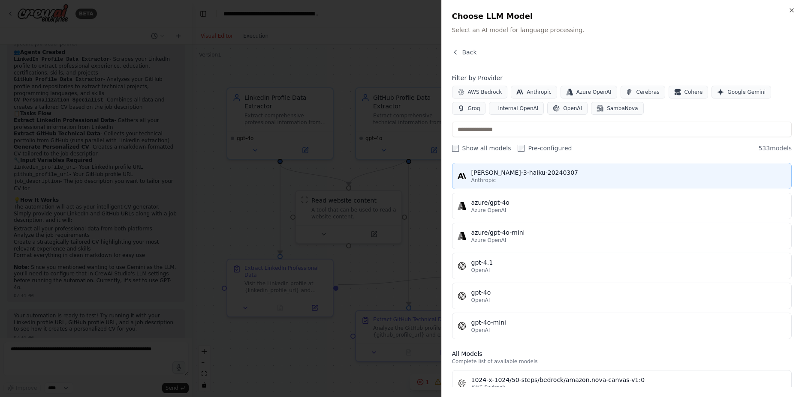
scroll to position [0, 0]
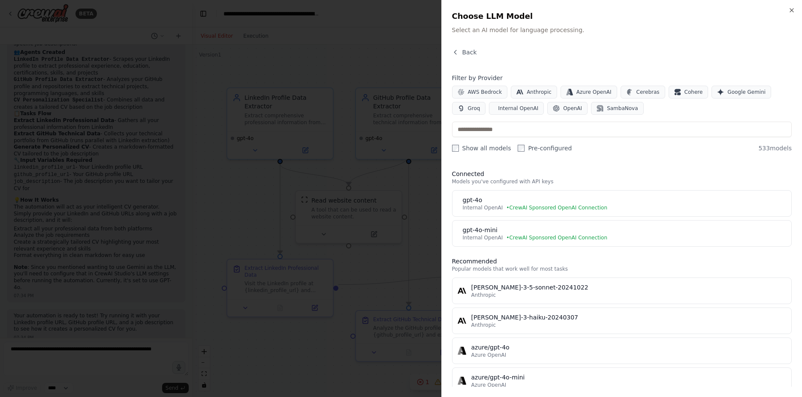
click at [572, 173] on h3 "Connected" at bounding box center [622, 174] width 340 height 9
click at [466, 51] on span "Back" at bounding box center [469, 52] width 15 height 9
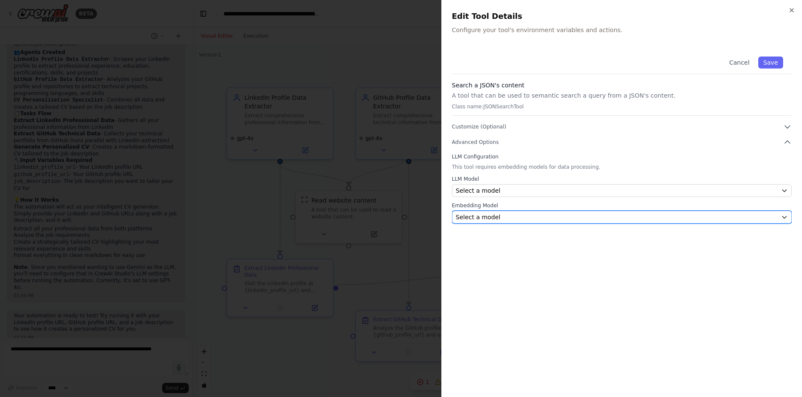
click at [508, 222] on button "Select a model" at bounding box center [622, 217] width 340 height 13
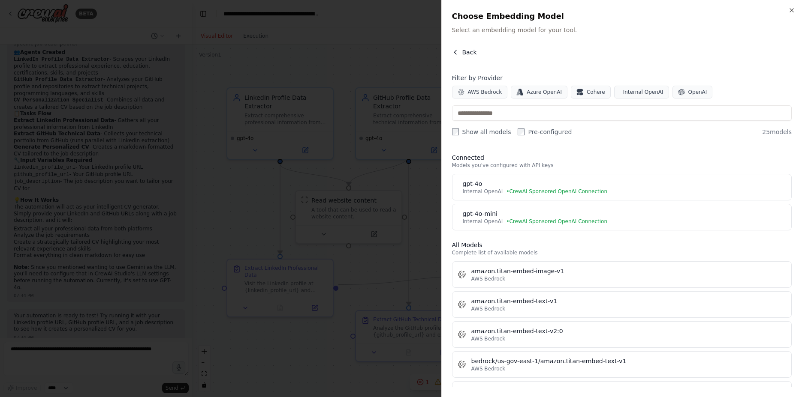
click at [459, 54] on button "Back" at bounding box center [464, 52] width 25 height 9
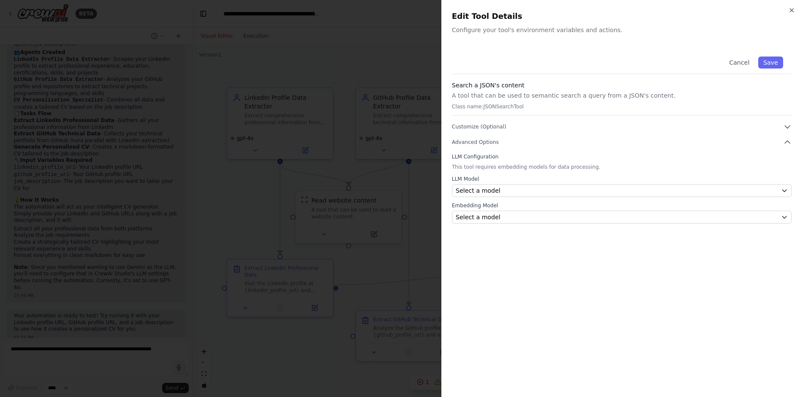
click at [500, 76] on div "Cancel Save Search a JSON's content A tool that can be used to semantic search …" at bounding box center [622, 136] width 340 height 176
drag, startPoint x: 467, startPoint y: 77, endPoint x: 472, endPoint y: 66, distance: 12.1
click at [472, 66] on div "Cancel Save Search a JSON's content A tool that can be used to semantic search …" at bounding box center [622, 136] width 340 height 176
click at [472, 66] on div "Cancel Save" at bounding box center [622, 61] width 340 height 26
click at [493, 105] on p "Class name: JSONSearchTool" at bounding box center [622, 106] width 340 height 7
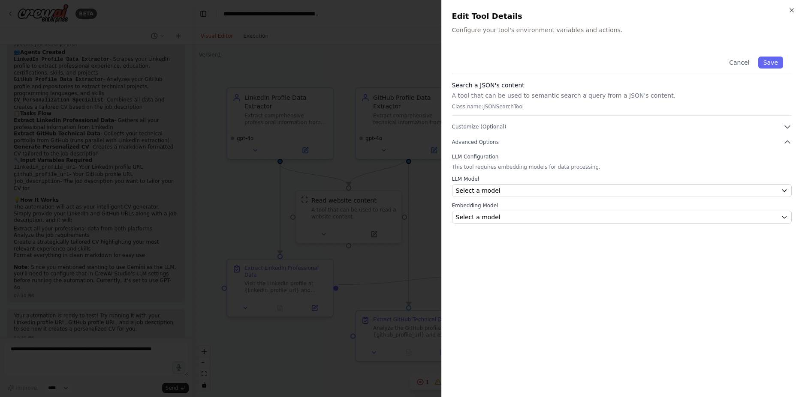
click at [493, 105] on p "Class name: JSONSearchTool" at bounding box center [622, 106] width 340 height 7
click at [525, 106] on p "Class name: JSONSearchTool" at bounding box center [622, 106] width 340 height 7
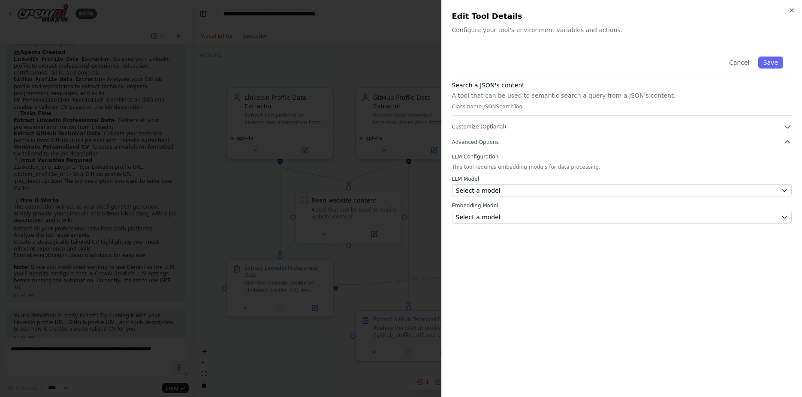
click at [496, 111] on div "Search a JSON's content A tool that can be used to semantic search a query from…" at bounding box center [622, 98] width 340 height 35
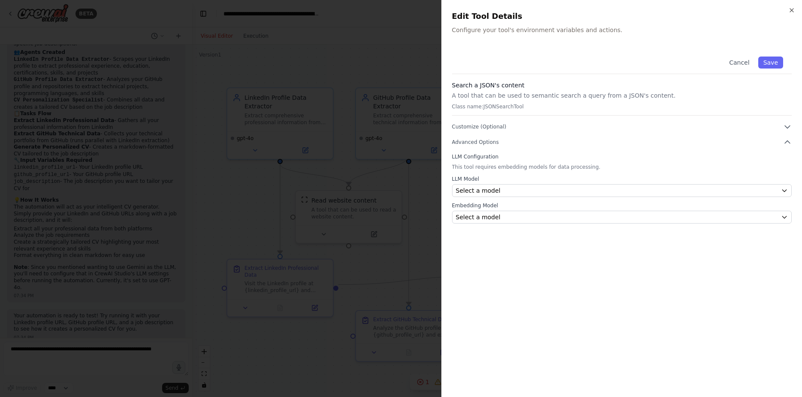
click at [496, 87] on h3 "Search a JSON's content" at bounding box center [622, 85] width 340 height 9
click at [467, 111] on div "Search a JSON's content A tool that can be used to semantic search a query from…" at bounding box center [622, 98] width 340 height 35
click at [794, 9] on icon "button" at bounding box center [791, 10] width 7 height 7
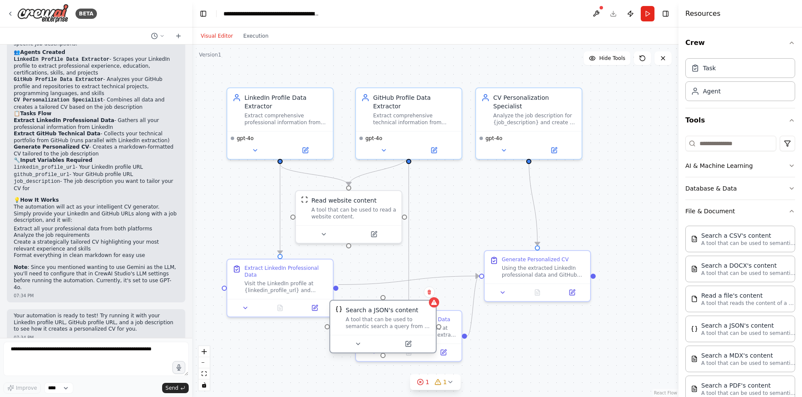
drag, startPoint x: 611, startPoint y: 182, endPoint x: 307, endPoint y: 324, distance: 335.7
click at [346, 324] on div "Search a JSON's content A tool that can be used to semantic search a query from…" at bounding box center [388, 318] width 85 height 24
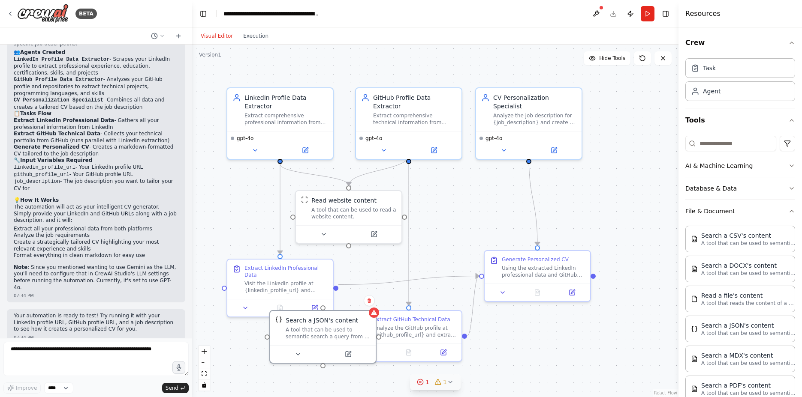
click at [447, 382] on icon at bounding box center [450, 382] width 7 height 7
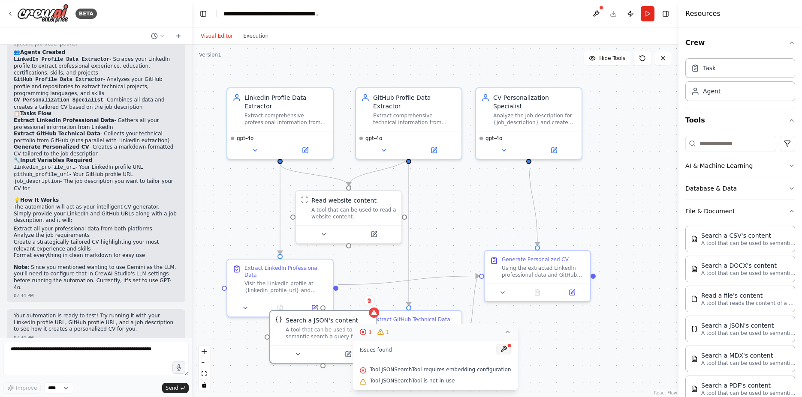
click at [499, 347] on button at bounding box center [503, 349] width 15 height 10
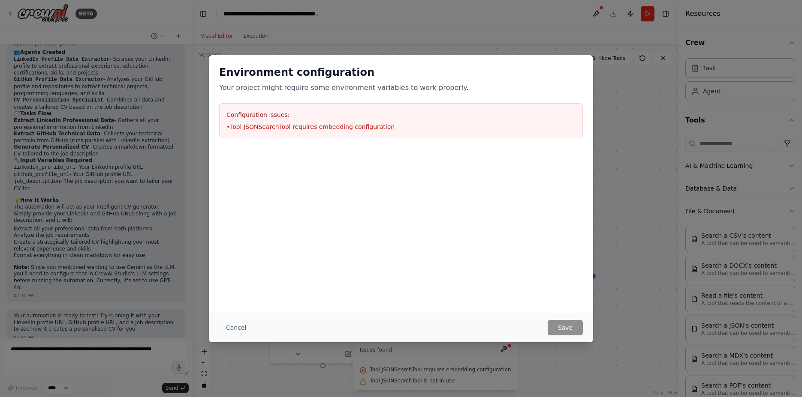
click at [607, 210] on div "Environment configuration Your project might require some environment variables…" at bounding box center [401, 198] width 802 height 397
click at [232, 334] on button "Cancel" at bounding box center [236, 327] width 34 height 15
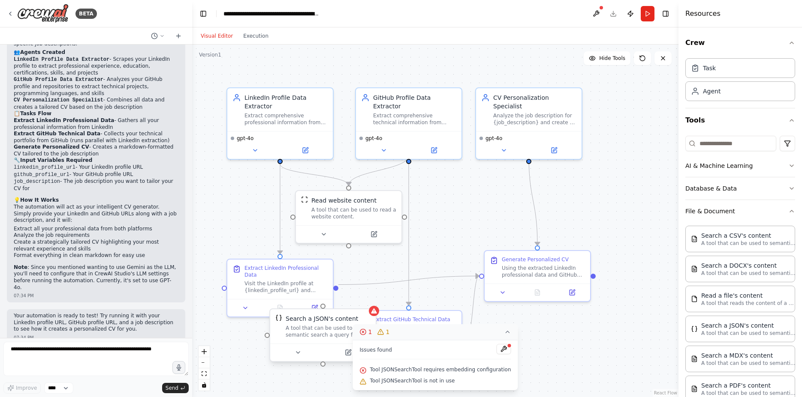
click at [342, 335] on div "A tool that can be used to semantic search a query from a JSON's content." at bounding box center [328, 332] width 85 height 14
click at [347, 355] on icon at bounding box center [348, 352] width 5 height 5
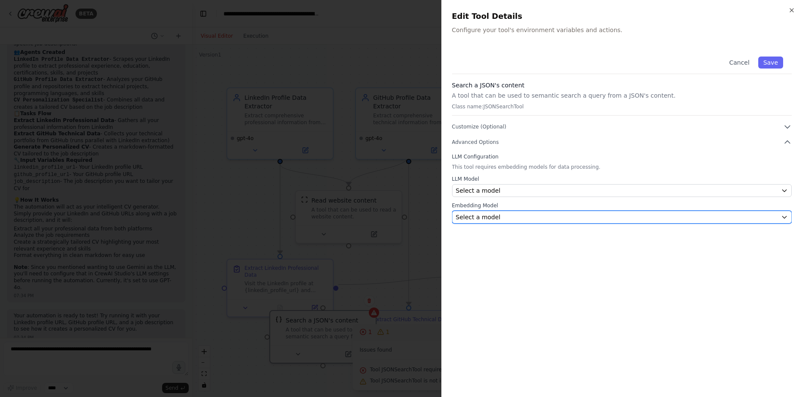
click at [530, 216] on div "Select a model" at bounding box center [617, 217] width 322 height 9
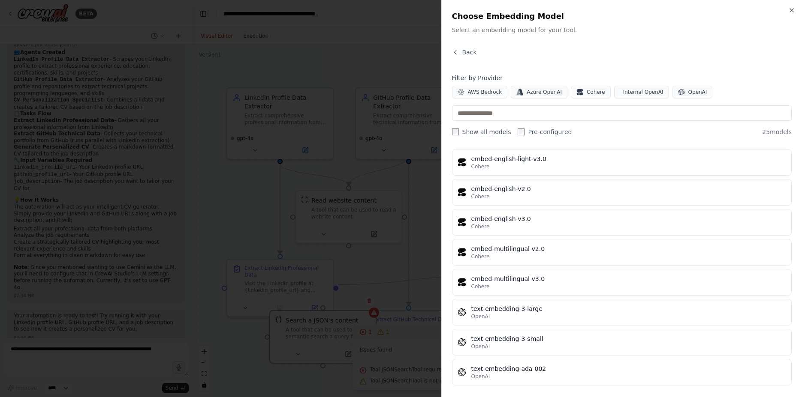
scroll to position [568, 0]
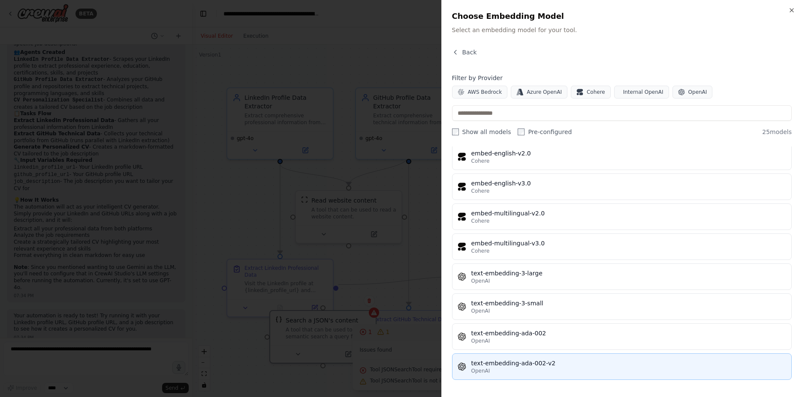
click at [539, 370] on div "OpenAI" at bounding box center [628, 371] width 315 height 7
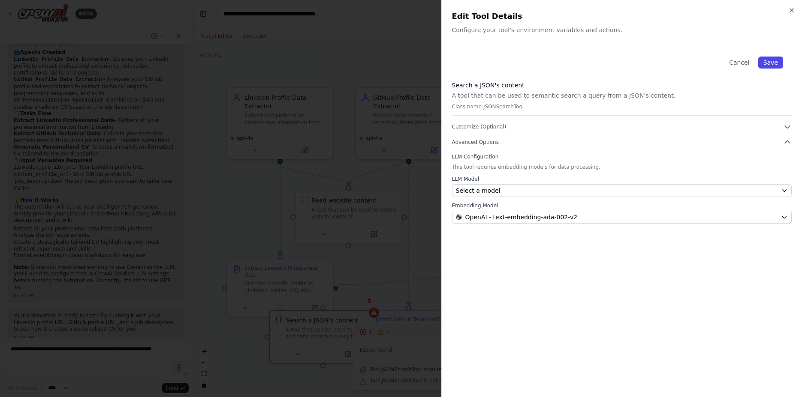
click at [775, 67] on button "Save" at bounding box center [770, 63] width 25 height 12
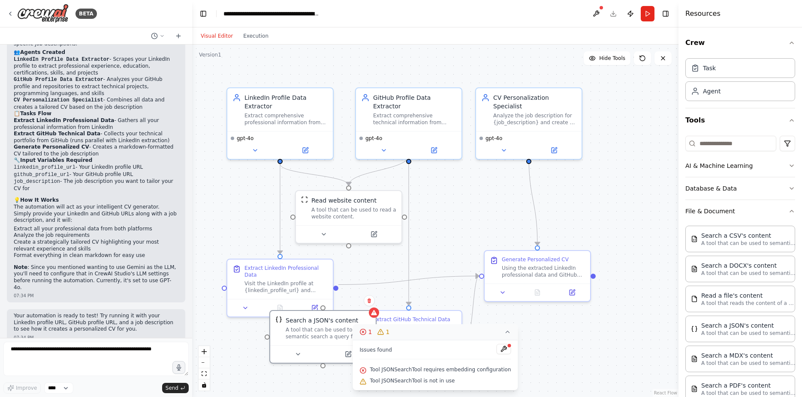
click at [503, 337] on button "1 1" at bounding box center [434, 333] width 165 height 16
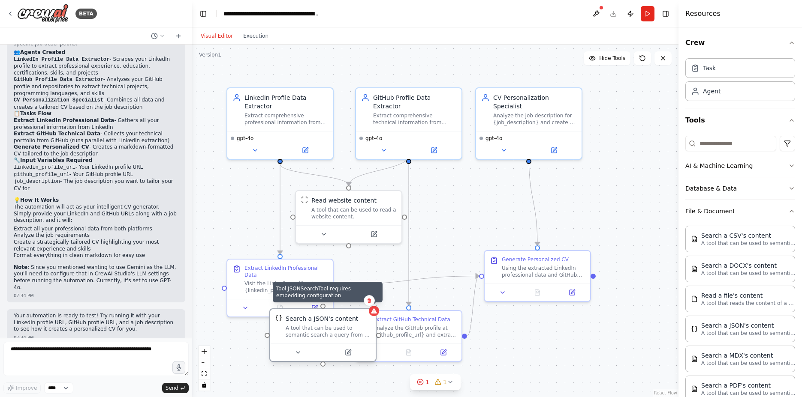
click at [373, 316] on div at bounding box center [374, 311] width 10 height 10
click at [298, 355] on icon at bounding box center [298, 352] width 7 height 7
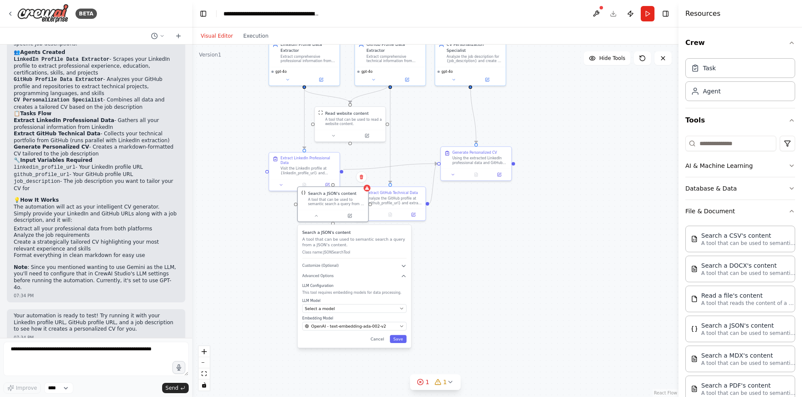
drag, startPoint x: 449, startPoint y: 235, endPoint x: 455, endPoint y: 85, distance: 149.8
click at [455, 85] on div ".deletable-edge-delete-btn { width: 20px; height: 20px; border: 0px solid #ffff…" at bounding box center [435, 221] width 486 height 353
click at [448, 245] on div ".deletable-edge-delete-btn { width: 20px; height: 20px; border: 0px solid #ffff…" at bounding box center [435, 221] width 486 height 353
click at [317, 220] on div at bounding box center [333, 215] width 70 height 12
click at [319, 217] on button at bounding box center [316, 214] width 32 height 7
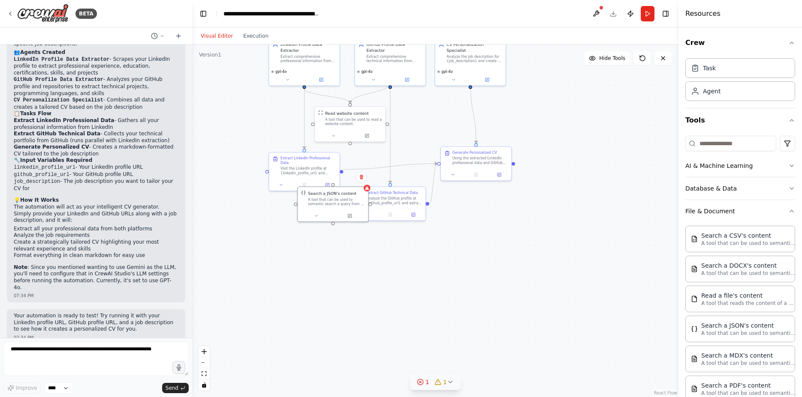
click at [424, 382] on icon at bounding box center [420, 382] width 7 height 7
click at [465, 295] on div ".deletable-edge-delete-btn { width: 20px; height: 20px; border: 0px solid #ffff…" at bounding box center [435, 221] width 486 height 353
click at [353, 201] on div "A tool that can be used to semantic search a query from a JSON's content." at bounding box center [336, 200] width 57 height 9
click at [349, 217] on button at bounding box center [350, 214] width 32 height 7
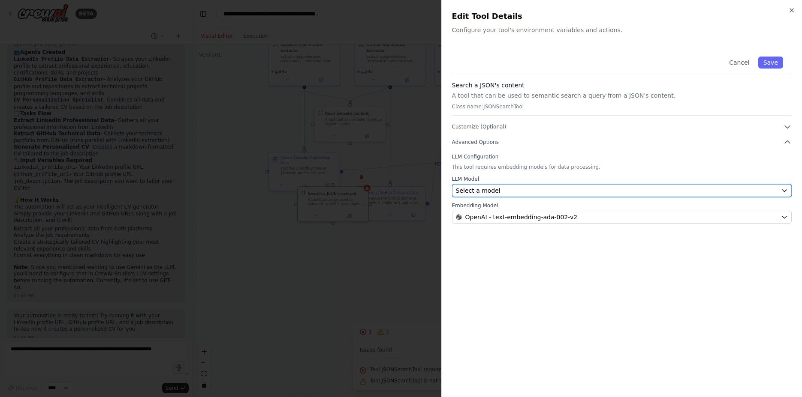
click at [478, 196] on button "Select a model" at bounding box center [622, 190] width 340 height 13
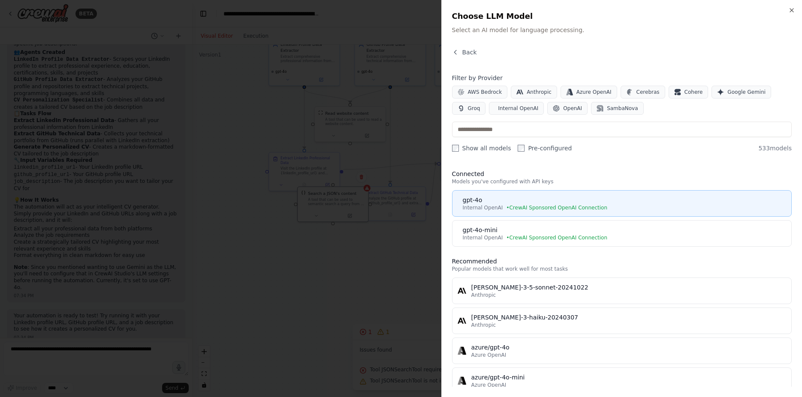
click at [487, 201] on div "gpt-4o" at bounding box center [625, 200] width 324 height 9
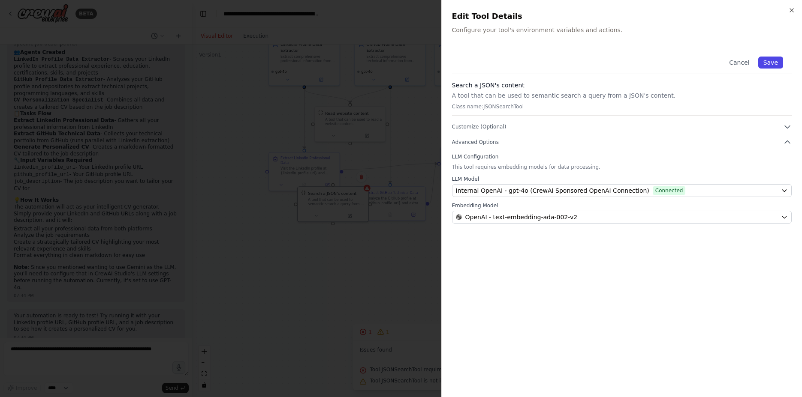
click at [768, 60] on button "Save" at bounding box center [770, 63] width 25 height 12
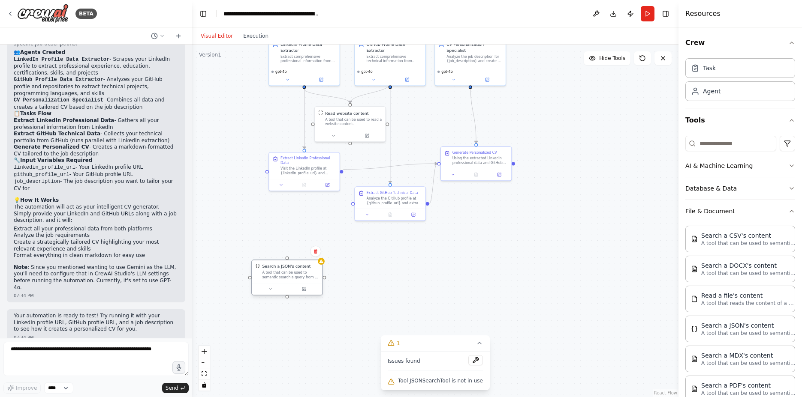
drag, startPoint x: 335, startPoint y: 202, endPoint x: 286, endPoint y: 277, distance: 90.0
click at [286, 277] on div "A tool that can be used to semantic search a query from a JSON's content." at bounding box center [290, 275] width 57 height 9
click at [249, 280] on div ".deletable-edge-delete-btn { width: 20px; height: 20px; border: 0px solid #ffff…" at bounding box center [435, 221] width 486 height 353
click at [304, 291] on icon at bounding box center [303, 289] width 5 height 5
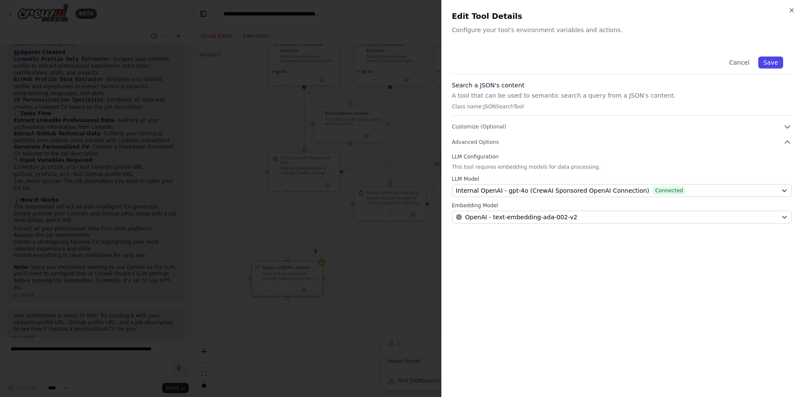
click at [773, 62] on button "Save" at bounding box center [770, 63] width 25 height 12
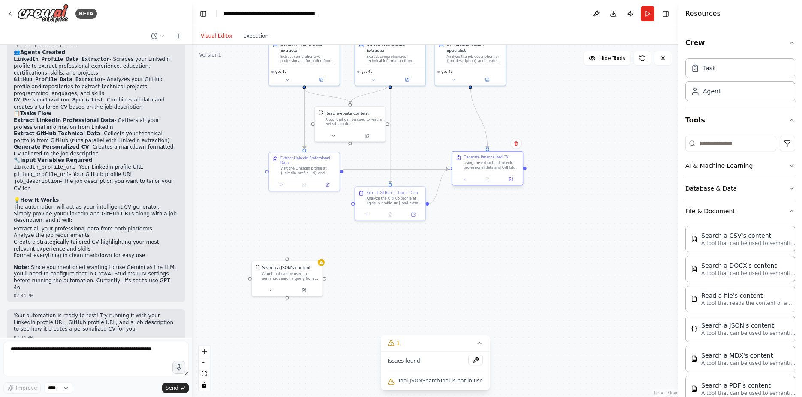
drag, startPoint x: 462, startPoint y: 157, endPoint x: 478, endPoint y: 167, distance: 18.7
click at [478, 167] on div "Using the extracted LinkedIn professional data and GitHub technical data, analy…" at bounding box center [491, 165] width 56 height 9
click at [394, 205] on div "Analyze the GitHub profile at {github_profile_url} and extract comprehensive te…" at bounding box center [394, 205] width 56 height 9
click at [477, 209] on div ".deletable-edge-delete-btn { width: 20px; height: 20px; border: 0px solid #ffff…" at bounding box center [435, 221] width 486 height 353
click at [476, 332] on div ".deletable-edge-delete-btn { width: 20px; height: 20px; border: 0px solid #ffff…" at bounding box center [435, 221] width 486 height 353
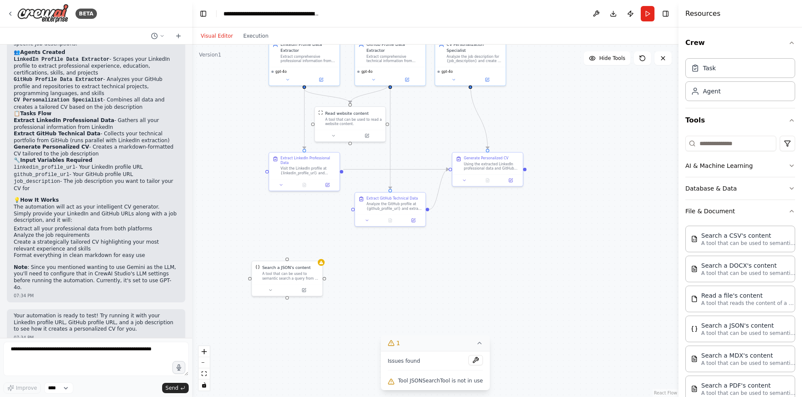
click at [476, 340] on icon at bounding box center [479, 343] width 7 height 7
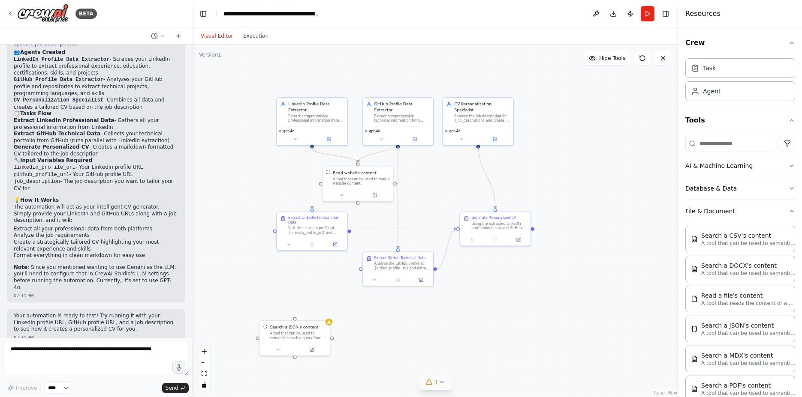
drag, startPoint x: 543, startPoint y: 142, endPoint x: 551, endPoint y: 202, distance: 60.1
click at [551, 202] on div ".deletable-edge-delete-btn { width: 20px; height: 20px; border: 0px solid #ffff…" at bounding box center [435, 221] width 486 height 353
drag, startPoint x: 285, startPoint y: 334, endPoint x: 318, endPoint y: 317, distance: 37.0
click at [318, 317] on div "A tool that can be used to semantic search a query from a JSON's content." at bounding box center [326, 317] width 57 height 9
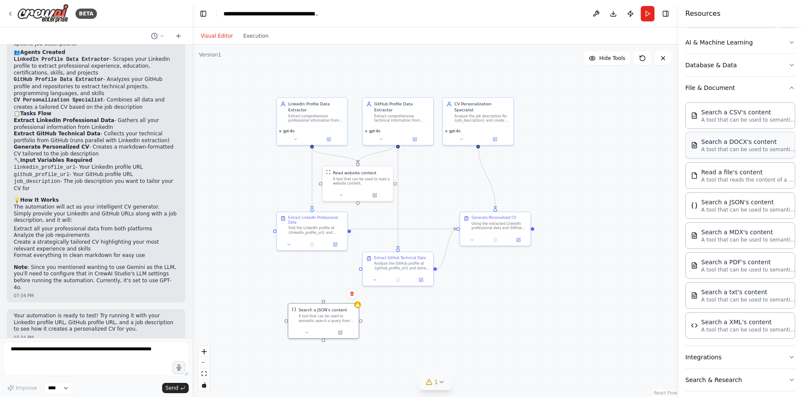
scroll to position [0, 0]
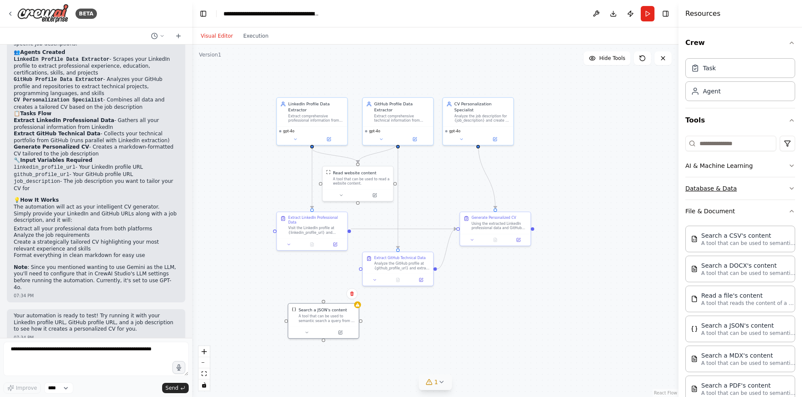
click at [700, 191] on button "Database & Data" at bounding box center [740, 189] width 110 height 22
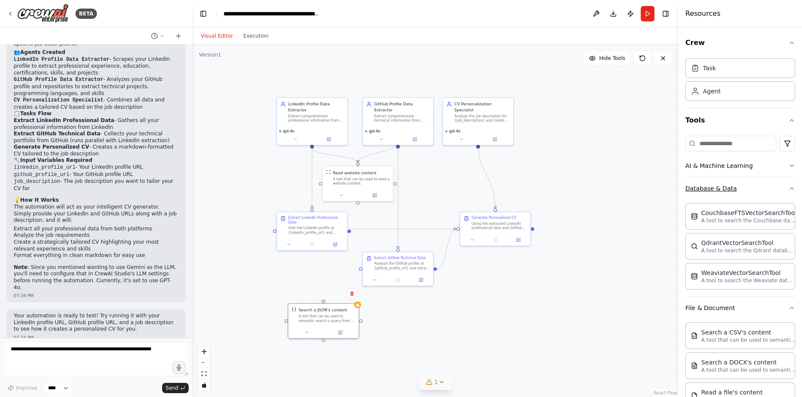
click at [788, 190] on icon "button" at bounding box center [791, 188] width 7 height 7
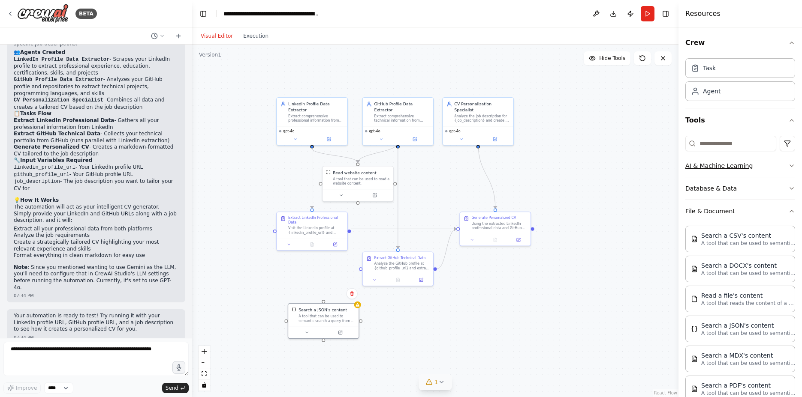
click at [785, 169] on button "AI & Machine Learning" at bounding box center [740, 166] width 110 height 22
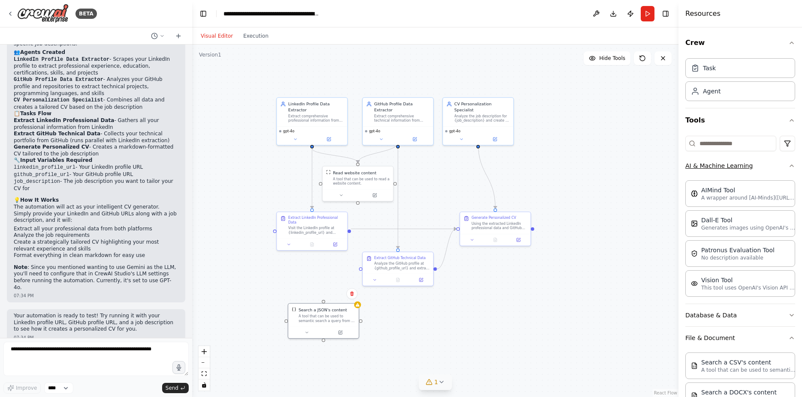
click at [785, 169] on button "AI & Machine Learning" at bounding box center [740, 166] width 110 height 22
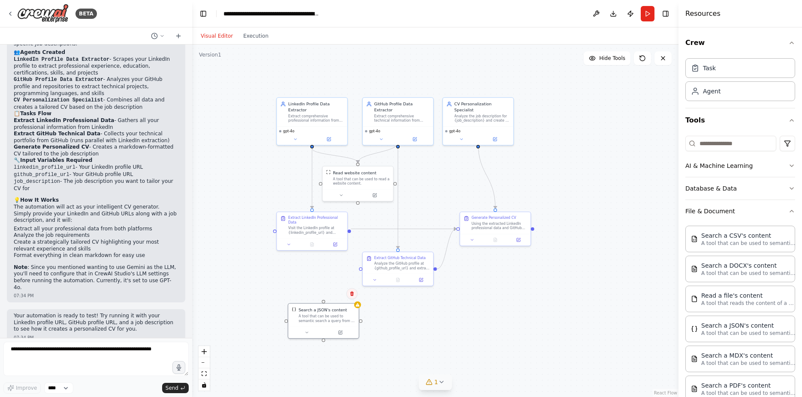
click at [350, 292] on icon at bounding box center [351, 294] width 5 height 5
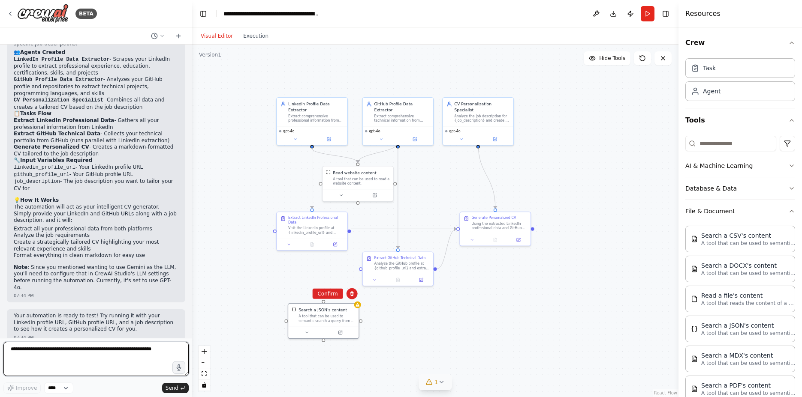
click at [96, 355] on textarea at bounding box center [95, 359] width 185 height 34
type textarea "*"
type textarea "**********"
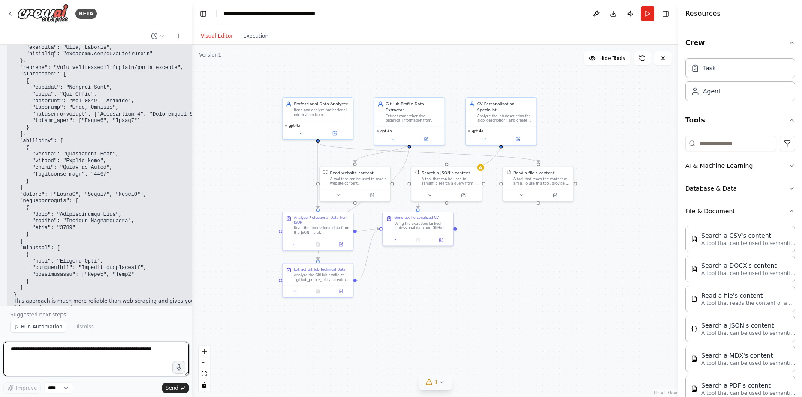
scroll to position [1662, 0]
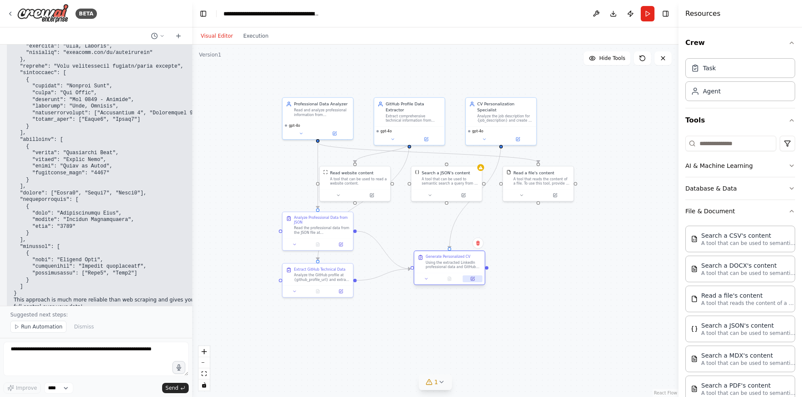
drag, startPoint x: 432, startPoint y: 226, endPoint x: 474, endPoint y: 278, distance: 67.1
click at [474, 278] on div "Generate Personalized CV Using the extracted LinkedIn professional data and Git…" at bounding box center [450, 268] width 72 height 35
drag, startPoint x: 448, startPoint y: 174, endPoint x: 436, endPoint y: 190, distance: 19.6
click at [436, 190] on div "Search a JSON's content" at bounding box center [437, 189] width 48 height 6
click at [468, 173] on icon at bounding box center [466, 173] width 5 height 5
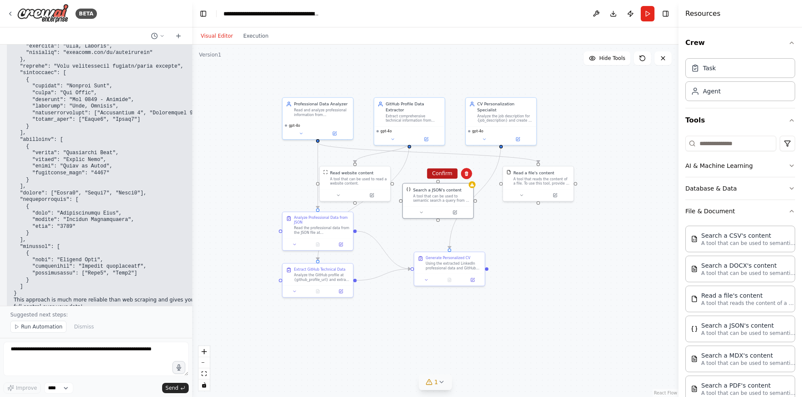
click at [447, 173] on button "Confirm" at bounding box center [442, 173] width 30 height 10
drag, startPoint x: 331, startPoint y: 237, endPoint x: 287, endPoint y: 237, distance: 44.2
click at [287, 238] on div at bounding box center [272, 244] width 70 height 12
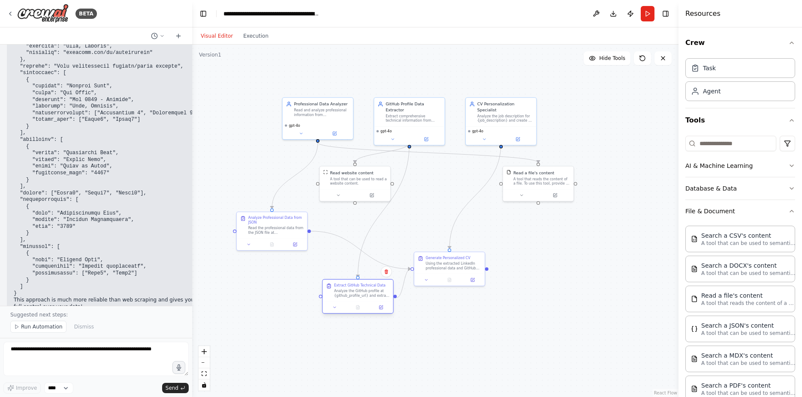
drag, startPoint x: 307, startPoint y: 286, endPoint x: 351, endPoint y: 301, distance: 46.8
click at [351, 302] on div at bounding box center [357, 308] width 70 height 12
drag, startPoint x: 462, startPoint y: 273, endPoint x: 474, endPoint y: 239, distance: 36.5
click at [474, 239] on div at bounding box center [461, 245] width 70 height 12
drag, startPoint x: 356, startPoint y: 298, endPoint x: 379, endPoint y: 268, distance: 37.5
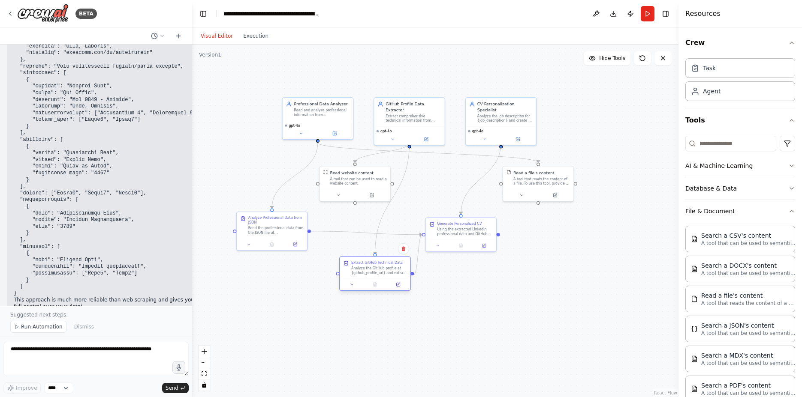
click at [379, 268] on div "Analyze the GitHub profile at {github_profile_url} and extract comprehensive te…" at bounding box center [379, 270] width 56 height 9
drag, startPoint x: 313, startPoint y: 111, endPoint x: 260, endPoint y: 95, distance: 55.4
click at [260, 95] on div "Read and analyze professional information from {linkedin_data_file} JSON file, …" at bounding box center [276, 94] width 56 height 9
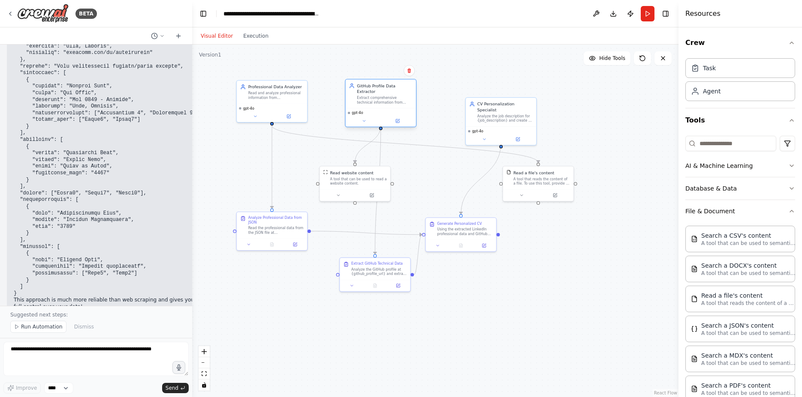
drag, startPoint x: 395, startPoint y: 108, endPoint x: 364, endPoint y: 93, distance: 35.3
click at [364, 96] on div "Extract comprehensive technical information from GitHub profiles and repositori…" at bounding box center [385, 100] width 56 height 9
drag, startPoint x: 491, startPoint y: 121, endPoint x: 484, endPoint y: 104, distance: 18.3
click at [484, 108] on div "gpt-4o" at bounding box center [495, 117] width 70 height 18
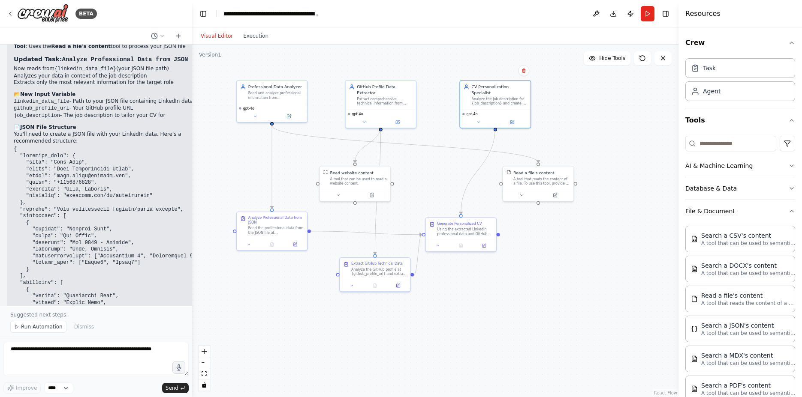
scroll to position [1699, 0]
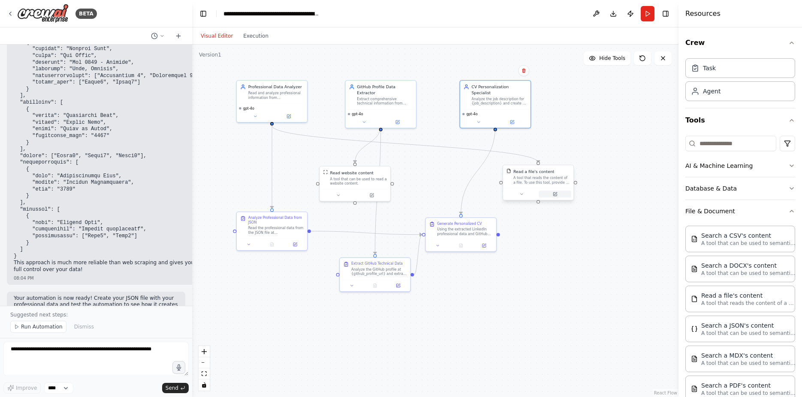
click at [556, 194] on icon at bounding box center [555, 194] width 3 height 3
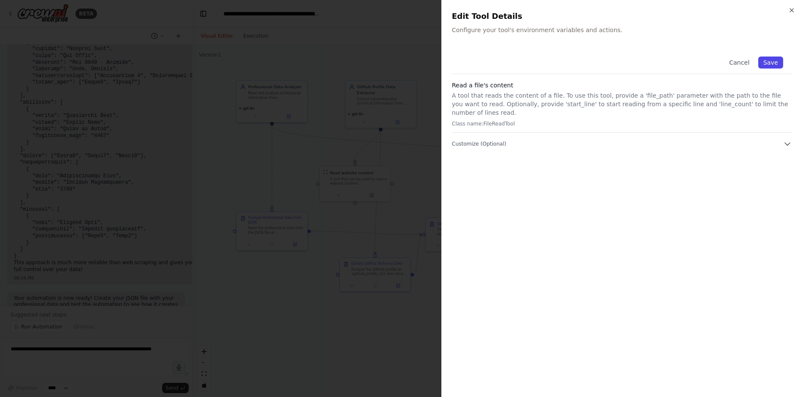
click at [768, 63] on button "Save" at bounding box center [770, 63] width 25 height 12
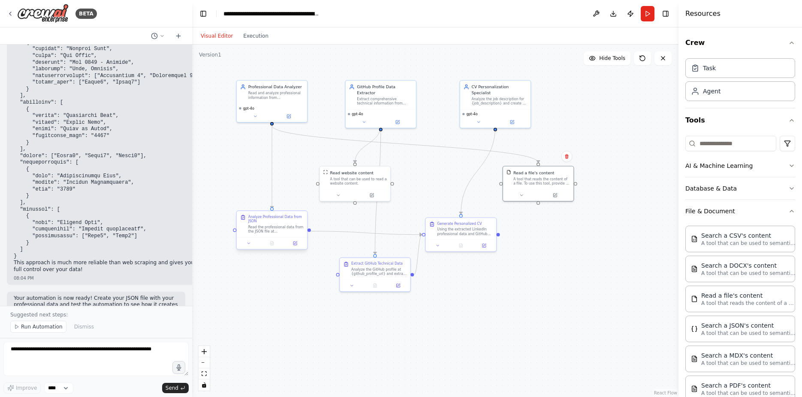
click at [282, 225] on div "Read the professional data from the JSON file at {linkedin_data_file} and extra…" at bounding box center [276, 229] width 56 height 9
click at [298, 243] on button at bounding box center [295, 243] width 20 height 7
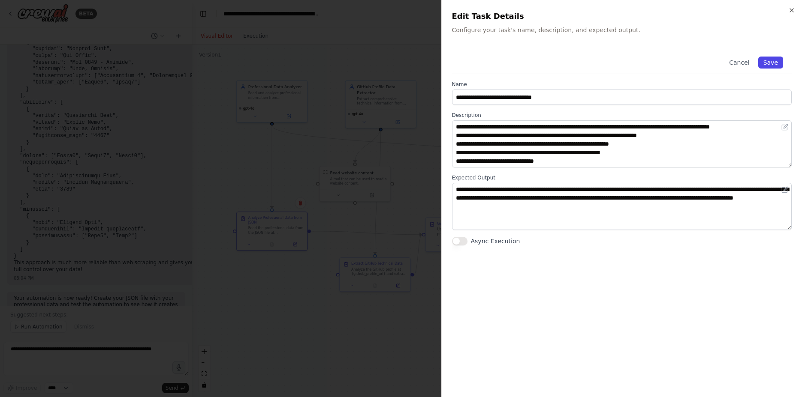
click at [780, 65] on button "Save" at bounding box center [770, 63] width 25 height 12
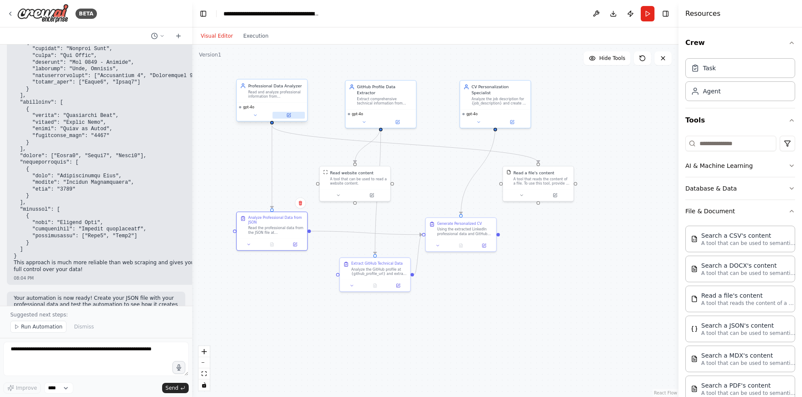
click at [292, 116] on button at bounding box center [288, 115] width 32 height 7
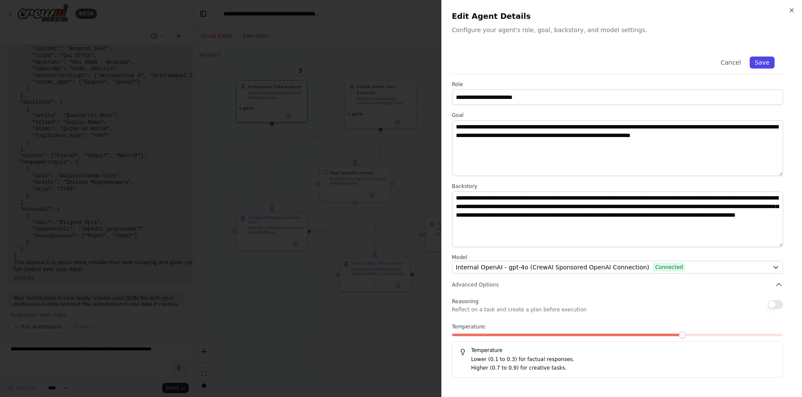
click at [763, 61] on button "Save" at bounding box center [761, 63] width 25 height 12
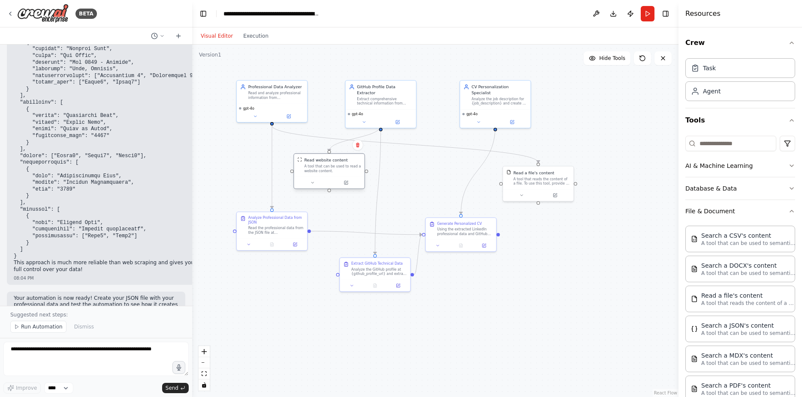
drag, startPoint x: 356, startPoint y: 183, endPoint x: 330, endPoint y: 173, distance: 27.8
click at [330, 173] on div "A tool that can be used to read a website content." at bounding box center [332, 168] width 57 height 9
click at [360, 214] on div ".deletable-edge-delete-btn { width: 20px; height: 20px; border: 0px solid #ffff…" at bounding box center [435, 221] width 486 height 353
drag, startPoint x: 383, startPoint y: 271, endPoint x: 418, endPoint y: 165, distance: 111.0
click at [418, 165] on div "Analyze the GitHub profile at {github_profile_url} and extract comprehensive te…" at bounding box center [413, 167] width 56 height 9
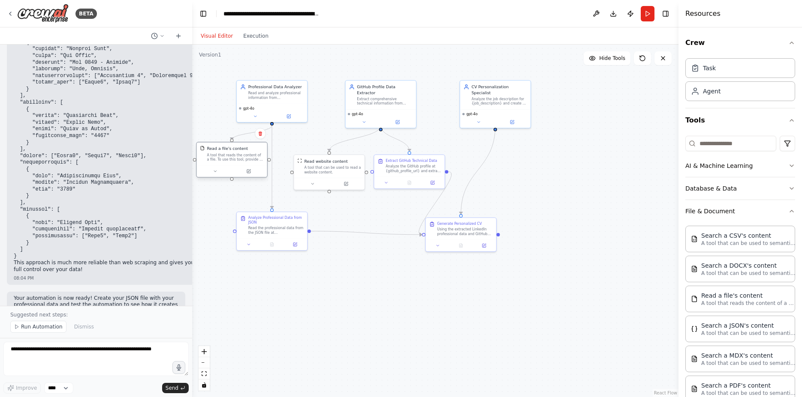
drag, startPoint x: 560, startPoint y: 183, endPoint x: 240, endPoint y: 164, distance: 321.3
click at [240, 164] on div "Read a file's content A tool that reads the content of a file. To use this tool…" at bounding box center [231, 153] width 70 height 23
drag, startPoint x: 455, startPoint y: 233, endPoint x: 542, endPoint y: 226, distance: 86.5
click at [542, 226] on div "Using the extracted LinkedIn professional data and GitHub technical data, analy…" at bounding box center [539, 224] width 56 height 9
drag, startPoint x: 496, startPoint y: 94, endPoint x: 536, endPoint y: 93, distance: 39.0
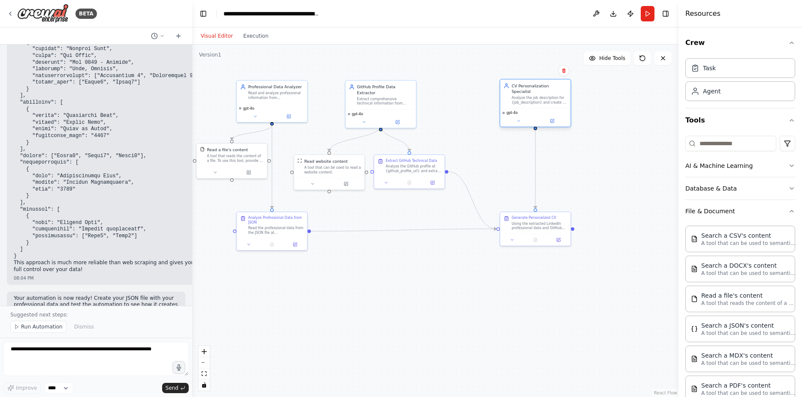
click at [536, 96] on div "Analyze the job description for {job_description} and create a personalized, pr…" at bounding box center [539, 100] width 56 height 9
drag, startPoint x: 384, startPoint y: 96, endPoint x: 443, endPoint y: 89, distance: 60.1
click at [443, 90] on div "Extract comprehensive technical information from GitHub profiles and repositori…" at bounding box center [431, 94] width 56 height 9
drag, startPoint x: 425, startPoint y: 169, endPoint x: 469, endPoint y: 163, distance: 44.5
click at [469, 163] on div "Analyze the GitHub profile at {github_profile_url} and extract comprehensive te…" at bounding box center [454, 161] width 56 height 9
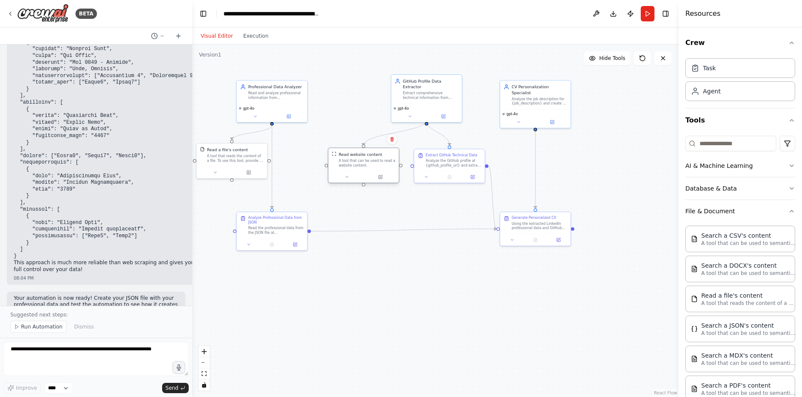
drag, startPoint x: 325, startPoint y: 171, endPoint x: 365, endPoint y: 163, distance: 40.5
click at [365, 163] on div "A tool that can be used to read a website content." at bounding box center [367, 163] width 57 height 9
drag, startPoint x: 431, startPoint y: 96, endPoint x: 406, endPoint y: 105, distance: 26.6
click at [406, 105] on div "GitHub Profile Data Extractor Extract comprehensive technical information from …" at bounding box center [404, 103] width 72 height 48
click at [411, 194] on div ".deletable-edge-delete-btn { width: 20px; height: 20px; border: 0px solid #ffff…" at bounding box center [435, 221] width 486 height 353
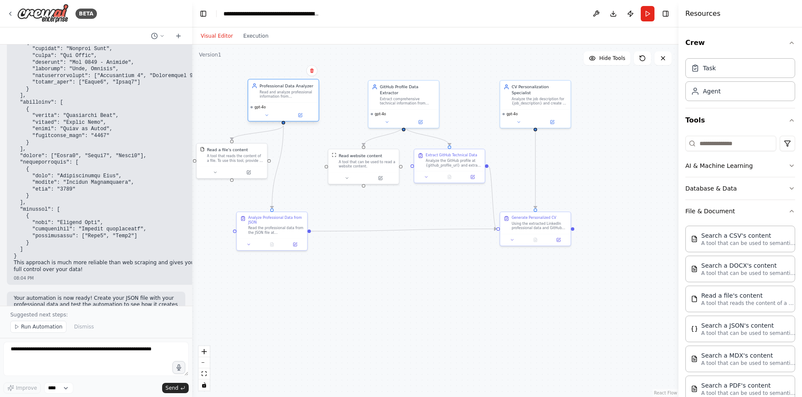
drag, startPoint x: 266, startPoint y: 87, endPoint x: 276, endPoint y: 87, distance: 10.3
click at [276, 87] on div "Professional Data Analyzer" at bounding box center [287, 86] width 56 height 6
drag, startPoint x: 271, startPoint y: 223, endPoint x: 284, endPoint y: 217, distance: 14.0
click at [284, 217] on div "Analyze Professional Data from JSON" at bounding box center [287, 213] width 56 height 9
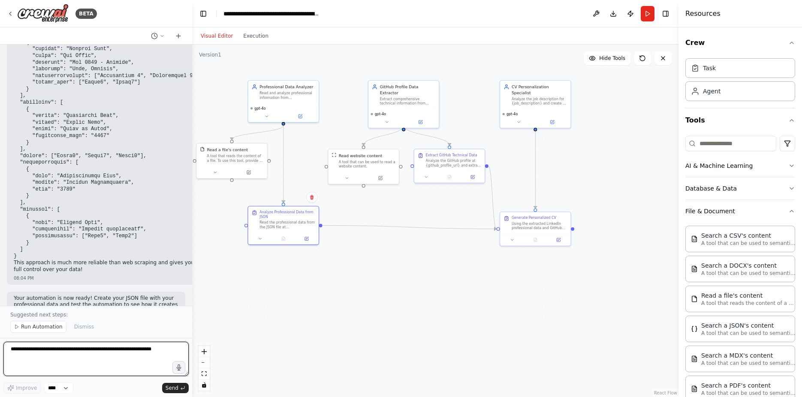
click at [88, 361] on textarea at bounding box center [95, 359] width 185 height 34
type textarea "**********"
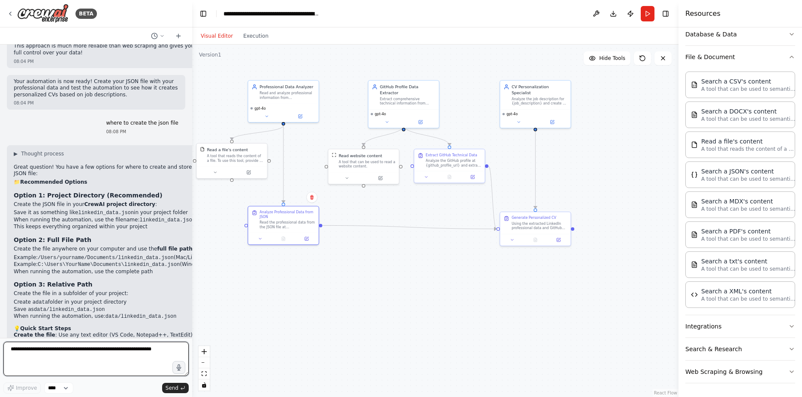
scroll to position [0, 0]
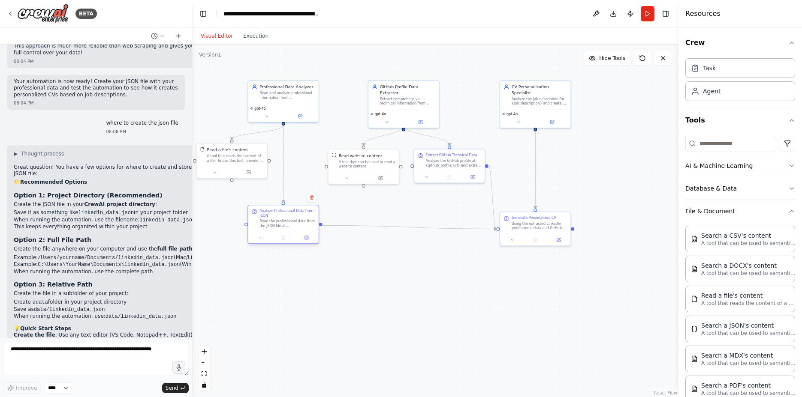
click at [285, 214] on div "Analyze Professional Data from JSON" at bounding box center [287, 213] width 56 height 9
click at [532, 215] on div "Generate Personalized CV Using the extracted LinkedIn professional data and Git…" at bounding box center [539, 216] width 56 height 15
click at [393, 309] on div ".deletable-edge-delete-btn { width: 20px; height: 20px; border: 0px solid #ffff…" at bounding box center [435, 221] width 486 height 353
drag, startPoint x: 241, startPoint y: 155, endPoint x: 248, endPoint y: 162, distance: 10.0
click at [248, 162] on div "A tool that reads the content of a file. To use this tool, provide a 'file_path…" at bounding box center [241, 163] width 57 height 9
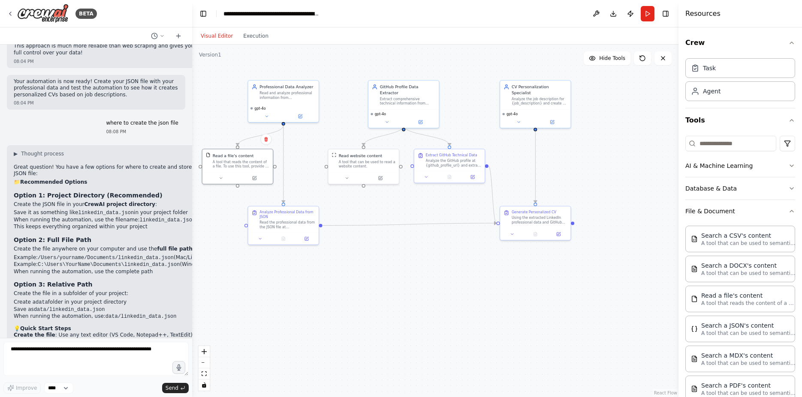
click at [344, 328] on div ".deletable-edge-delete-btn { width: 20px; height: 20px; border: 0px solid #ffff…" at bounding box center [435, 221] width 486 height 353
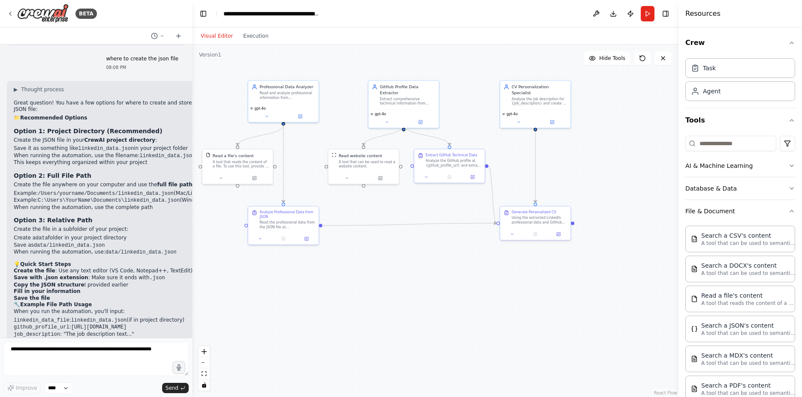
scroll to position [2030, 0]
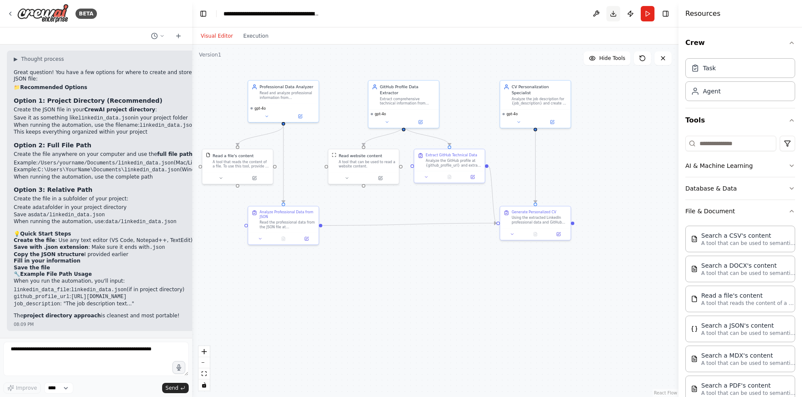
click at [618, 13] on button "Download" at bounding box center [613, 13] width 14 height 15
click at [439, 397] on div ".deletable-edge-delete-btn { width: 20px; height: 20px; border: 0px solid #ffff…" at bounding box center [435, 221] width 486 height 353
click at [653, 11] on button "Run" at bounding box center [648, 13] width 14 height 15
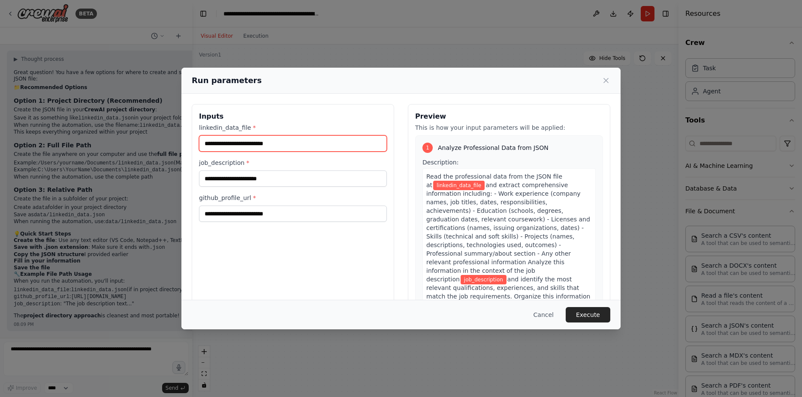
click at [268, 143] on input "linkedin_data_file *" at bounding box center [293, 143] width 188 height 16
click at [542, 310] on button "Cancel" at bounding box center [544, 314] width 34 height 15
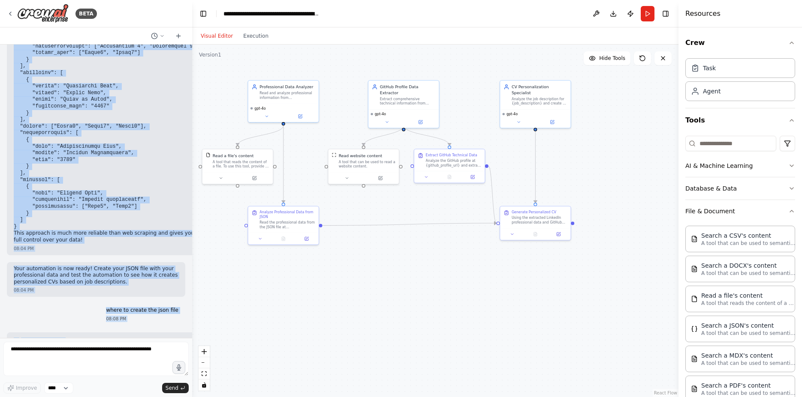
scroll to position [1790, 0]
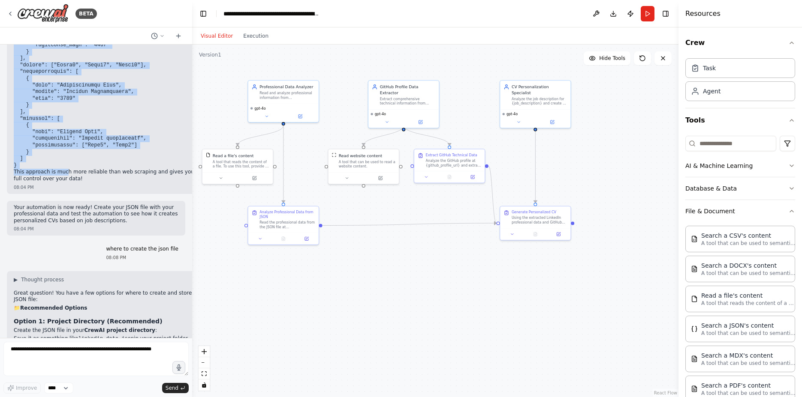
drag, startPoint x: 10, startPoint y: 87, endPoint x: 63, endPoint y: 141, distance: 75.5
click at [56, 169] on p "This approach is much more reliable than web scraping and gives you full contro…" at bounding box center [108, 175] width 188 height 13
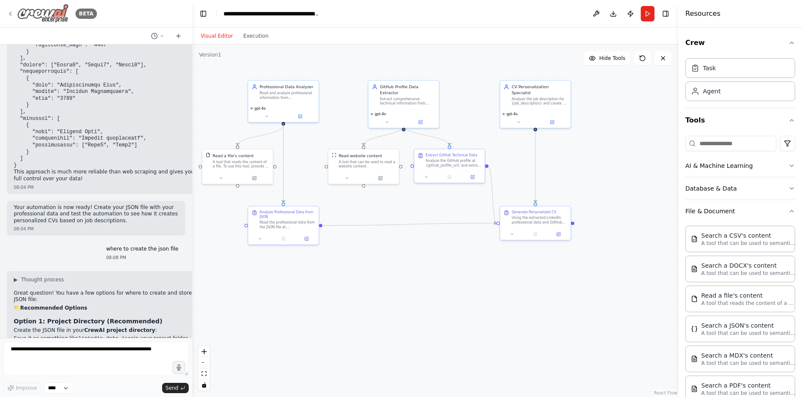
drag, startPoint x: 24, startPoint y: 141, endPoint x: 10, endPoint y: 17, distance: 125.0
click at [10, 17] on div "BETA build me an agent that with chatbot the way to interact with the agent . t…" at bounding box center [96, 198] width 192 height 397
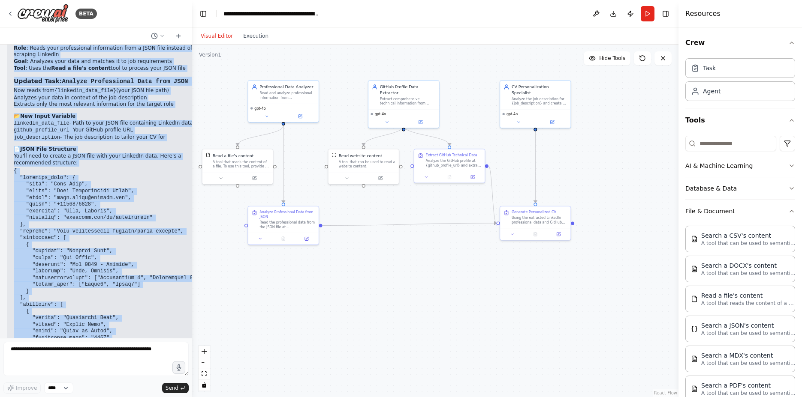
scroll to position [1386, 0]
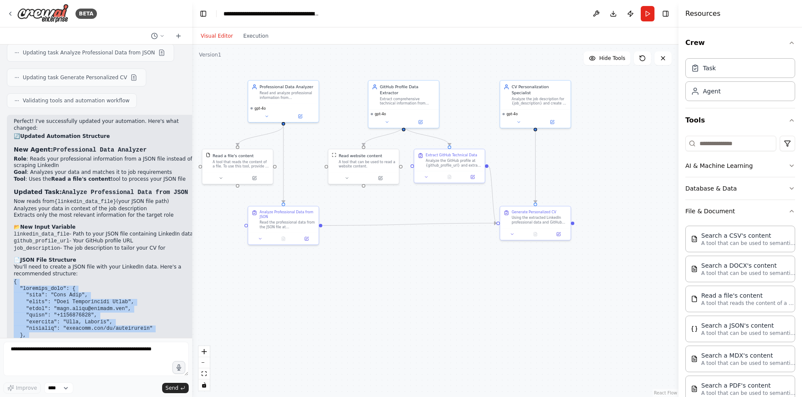
drag, startPoint x: 18, startPoint y: 136, endPoint x: 5, endPoint y: 254, distance: 119.0
click at [5, 254] on div "build me an agent that with chatbot the way to interact with the agent . the ag…" at bounding box center [96, 192] width 192 height 294
copy code "{ "personal_info": { "name": "Your Name", "title": "Your Professional Title", "…"
